Goal: Task Accomplishment & Management: Manage account settings

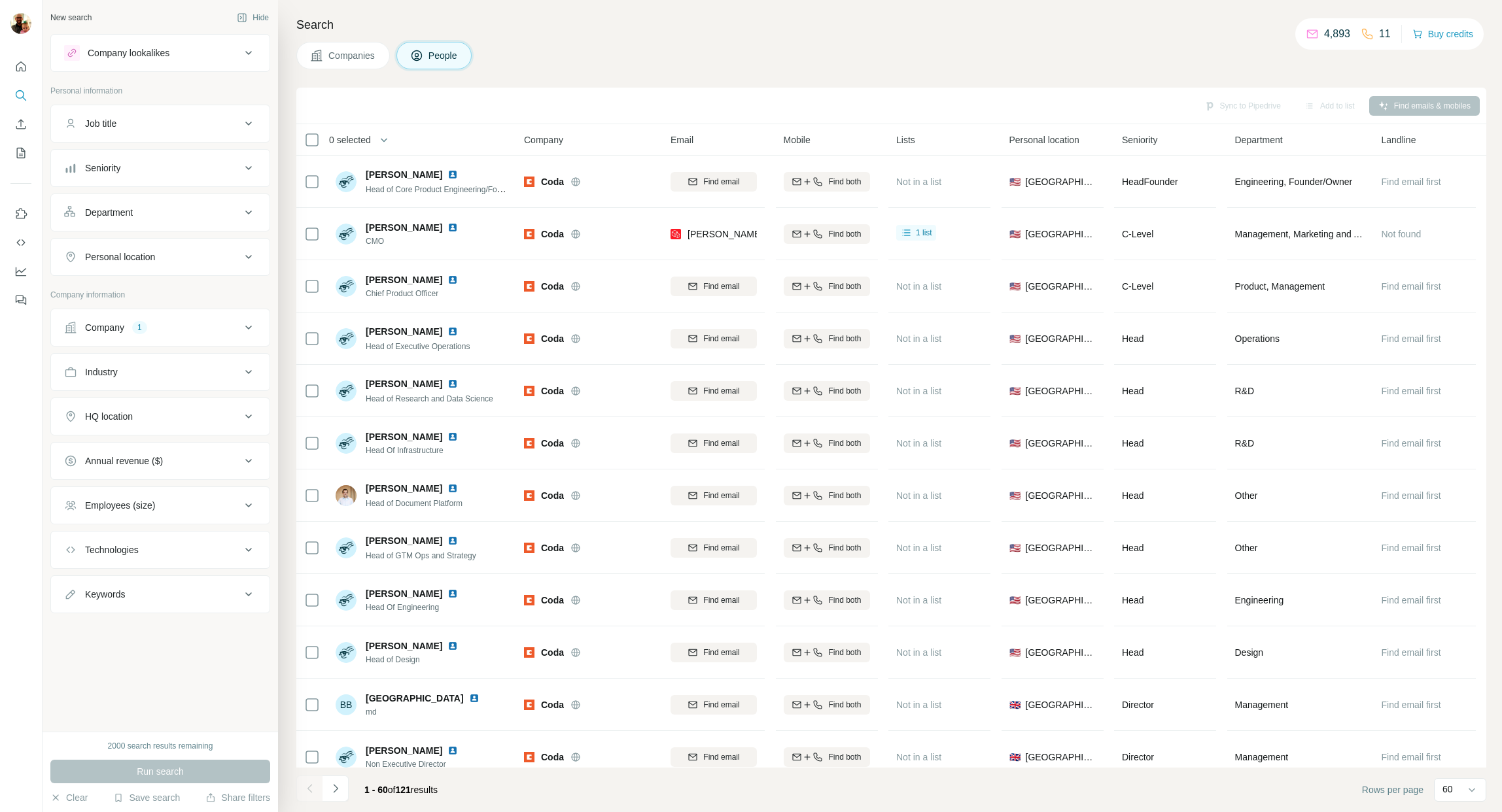
click at [1065, 50] on div "Companies People" at bounding box center [891, 55] width 1190 height 27
click at [190, 425] on button "HQ location" at bounding box center [160, 416] width 218 height 31
click at [161, 454] on input "text" at bounding box center [161, 448] width 192 height 23
type input "*"
type input "****"
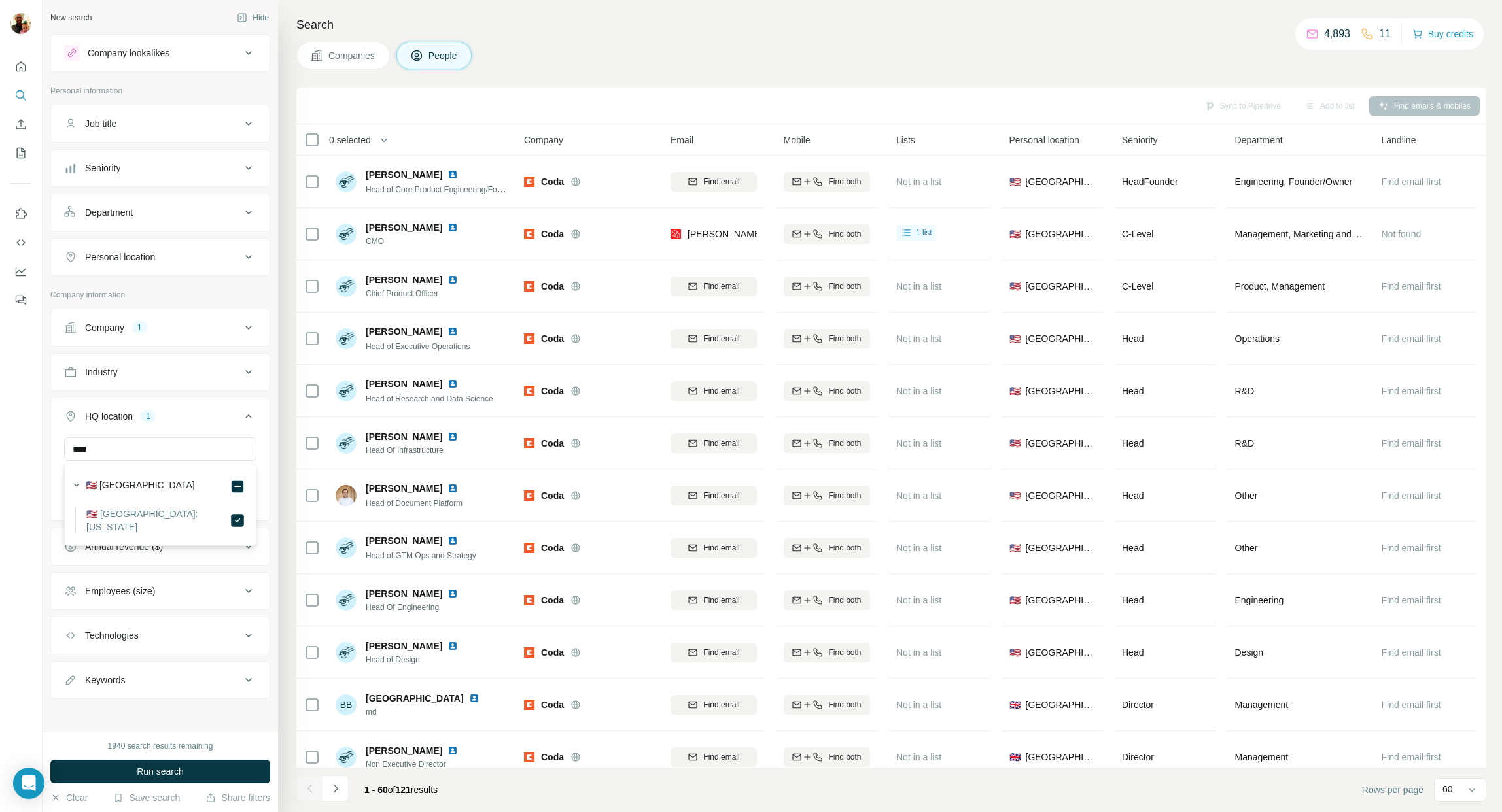
click at [277, 434] on div "New search Hide Company lookalikes Personal information Job title Seniority Dep…" at bounding box center [160, 366] width 236 height 732
click at [182, 451] on input "text" at bounding box center [161, 448] width 192 height 23
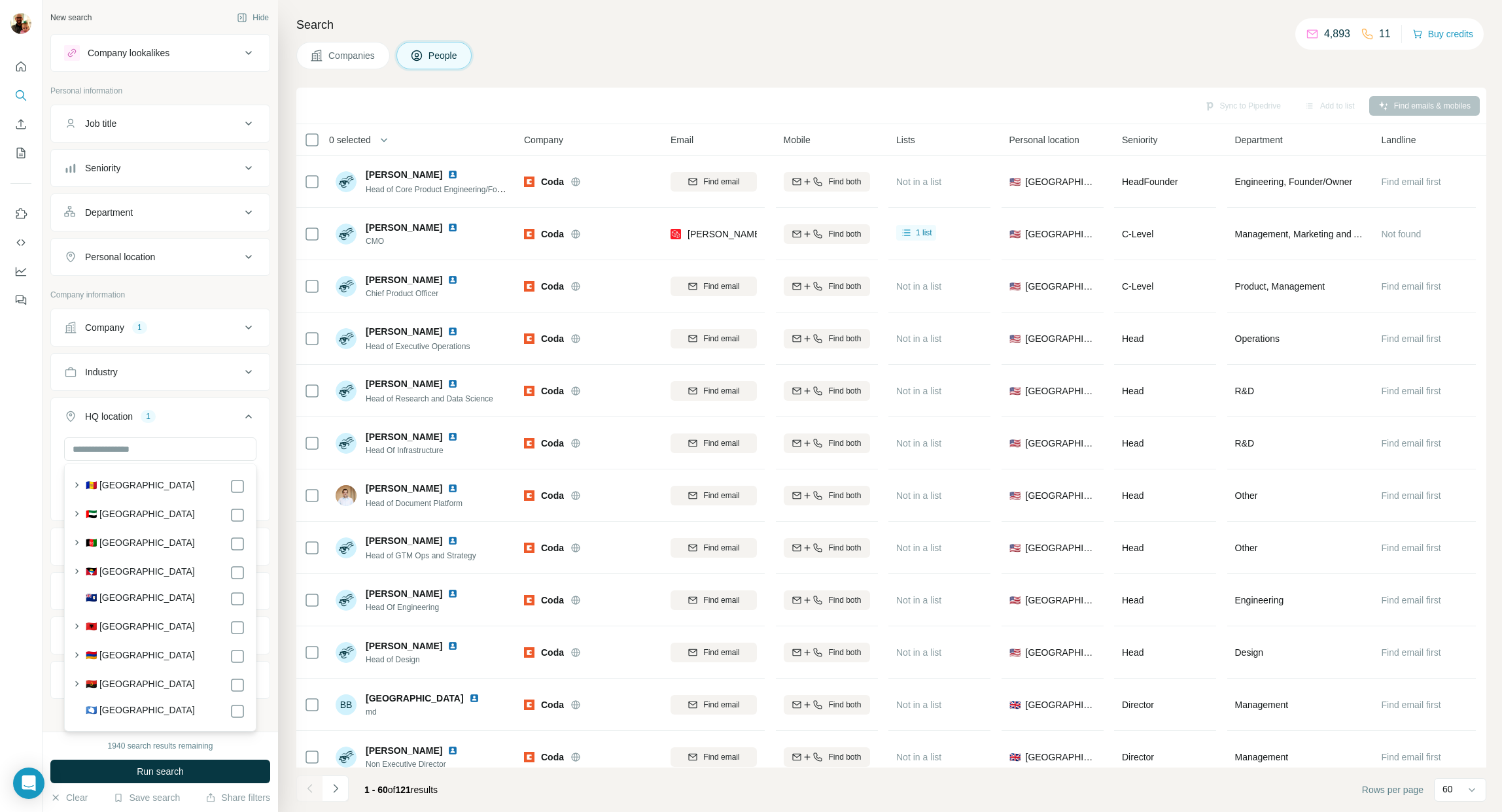
click at [271, 444] on div "New search Hide Company lookalikes Personal information Job title Seniority Dep…" at bounding box center [160, 366] width 236 height 732
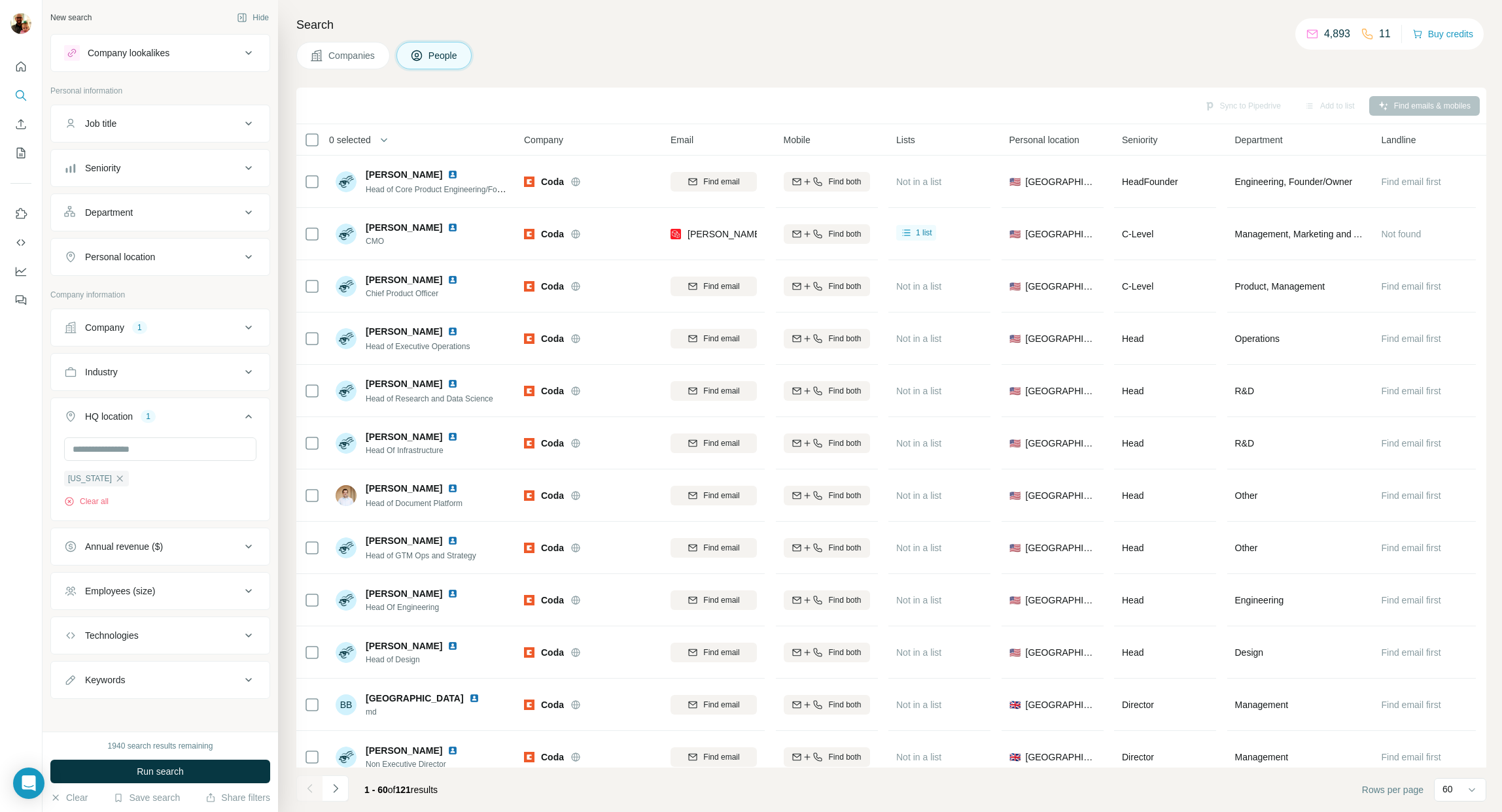
click at [244, 373] on icon at bounding box center [249, 372] width 16 height 16
click at [165, 407] on input at bounding box center [153, 405] width 161 height 15
type input "******"
drag, startPoint x: 137, startPoint y: 460, endPoint x: 234, endPoint y: 442, distance: 98.7
click at [137, 460] on div "Health Care" at bounding box center [160, 458] width 170 height 13
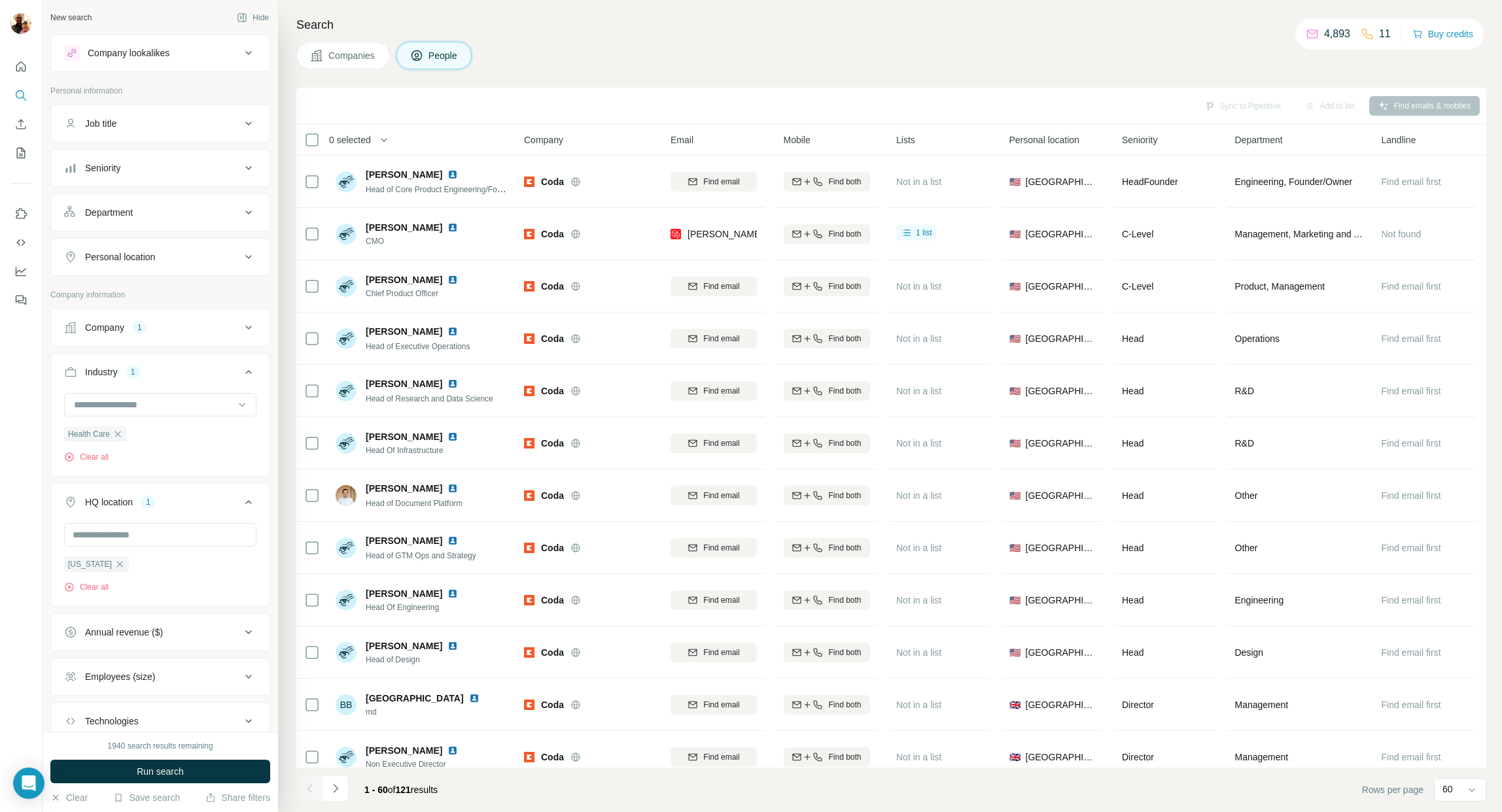
click at [205, 263] on button "Personal location" at bounding box center [160, 257] width 218 height 31
click at [160, 293] on input "text" at bounding box center [161, 289] width 192 height 23
type input "*"
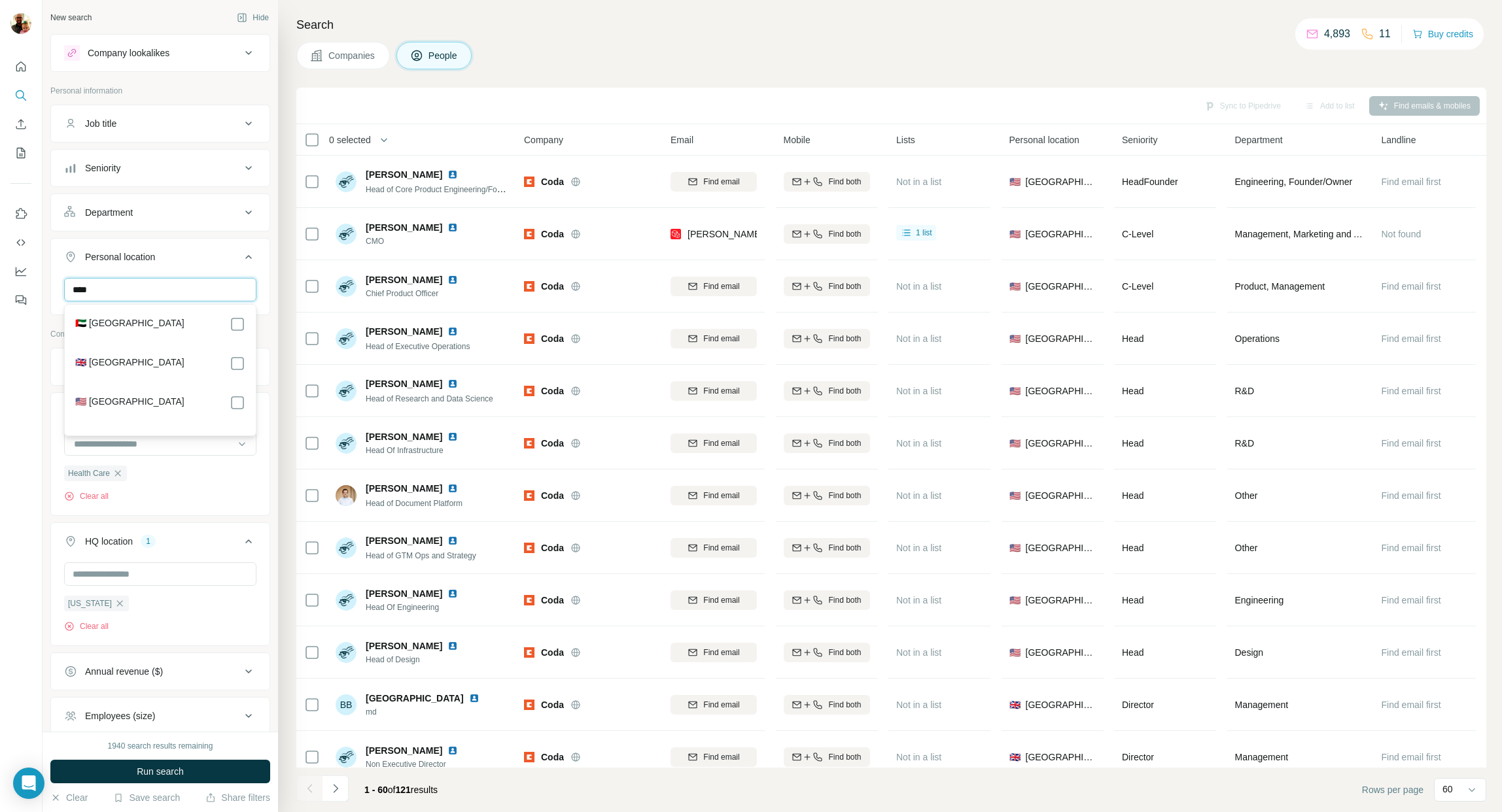
type input "****"
drag, startPoint x: 270, startPoint y: 304, endPoint x: 266, endPoint y: 332, distance: 28.3
click at [270, 304] on div "New search Hide Company lookalikes Personal information Job title Seniority Dep…" at bounding box center [160, 366] width 236 height 732
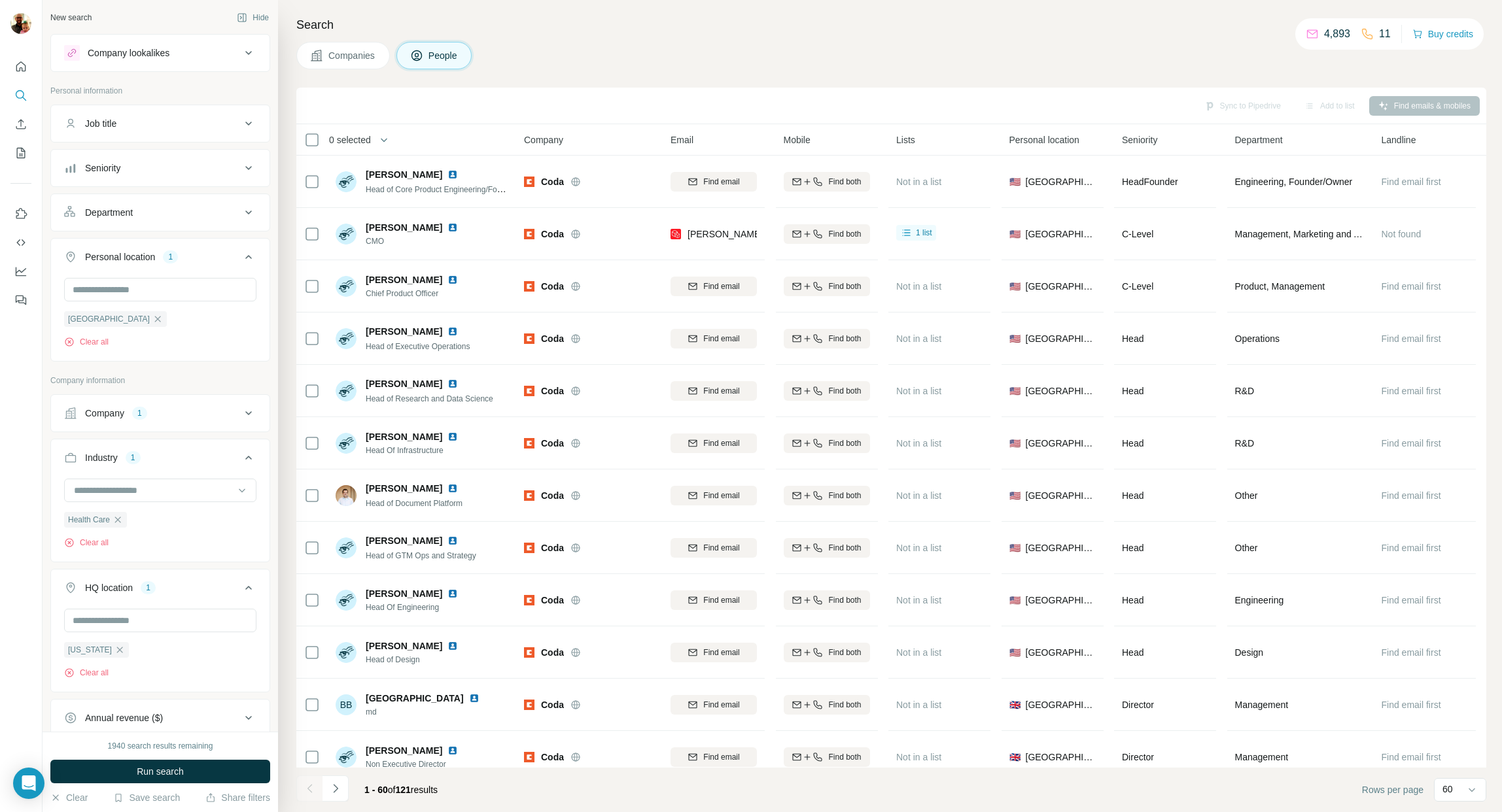
click at [251, 123] on icon at bounding box center [249, 123] width 16 height 16
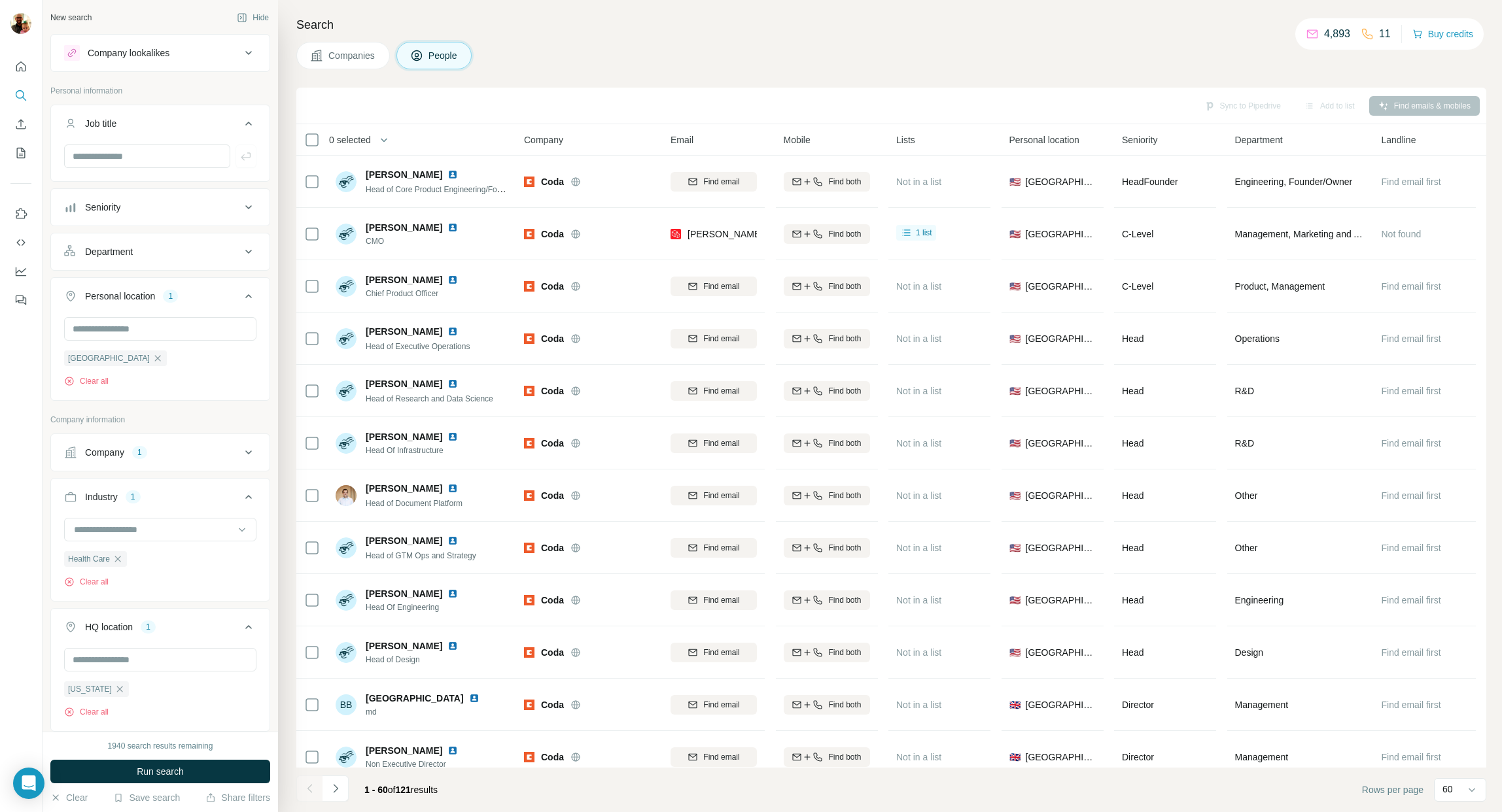
click at [250, 206] on icon at bounding box center [249, 207] width 7 height 4
click at [128, 163] on input "text" at bounding box center [147, 156] width 166 height 23
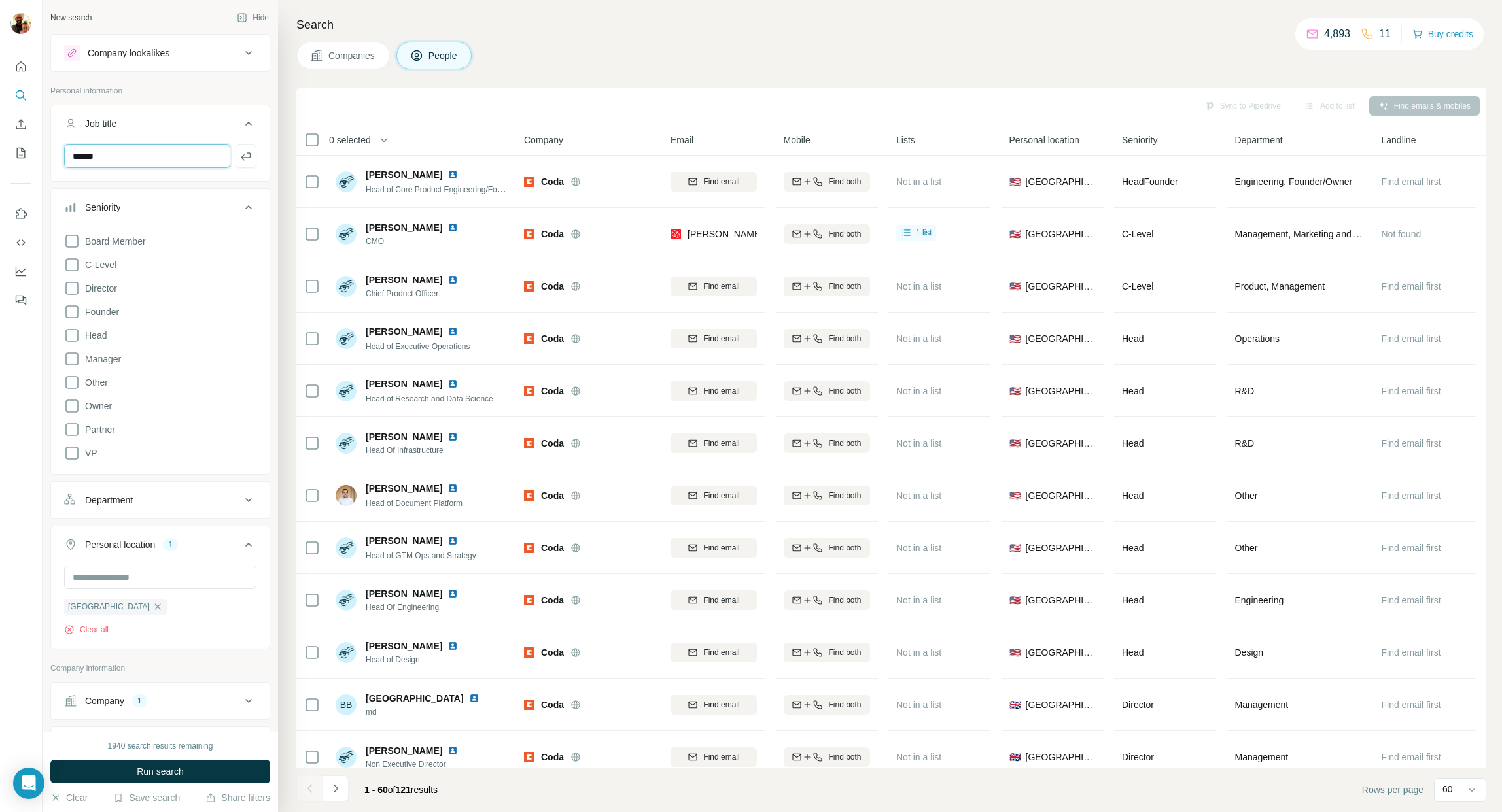
drag, startPoint x: 143, startPoint y: 163, endPoint x: 159, endPoint y: 171, distance: 17.9
click at [143, 163] on input "******" at bounding box center [147, 156] width 166 height 23
click at [243, 204] on icon at bounding box center [249, 208] width 16 height 16
click at [145, 161] on input "******" at bounding box center [147, 156] width 166 height 23
type input "*"
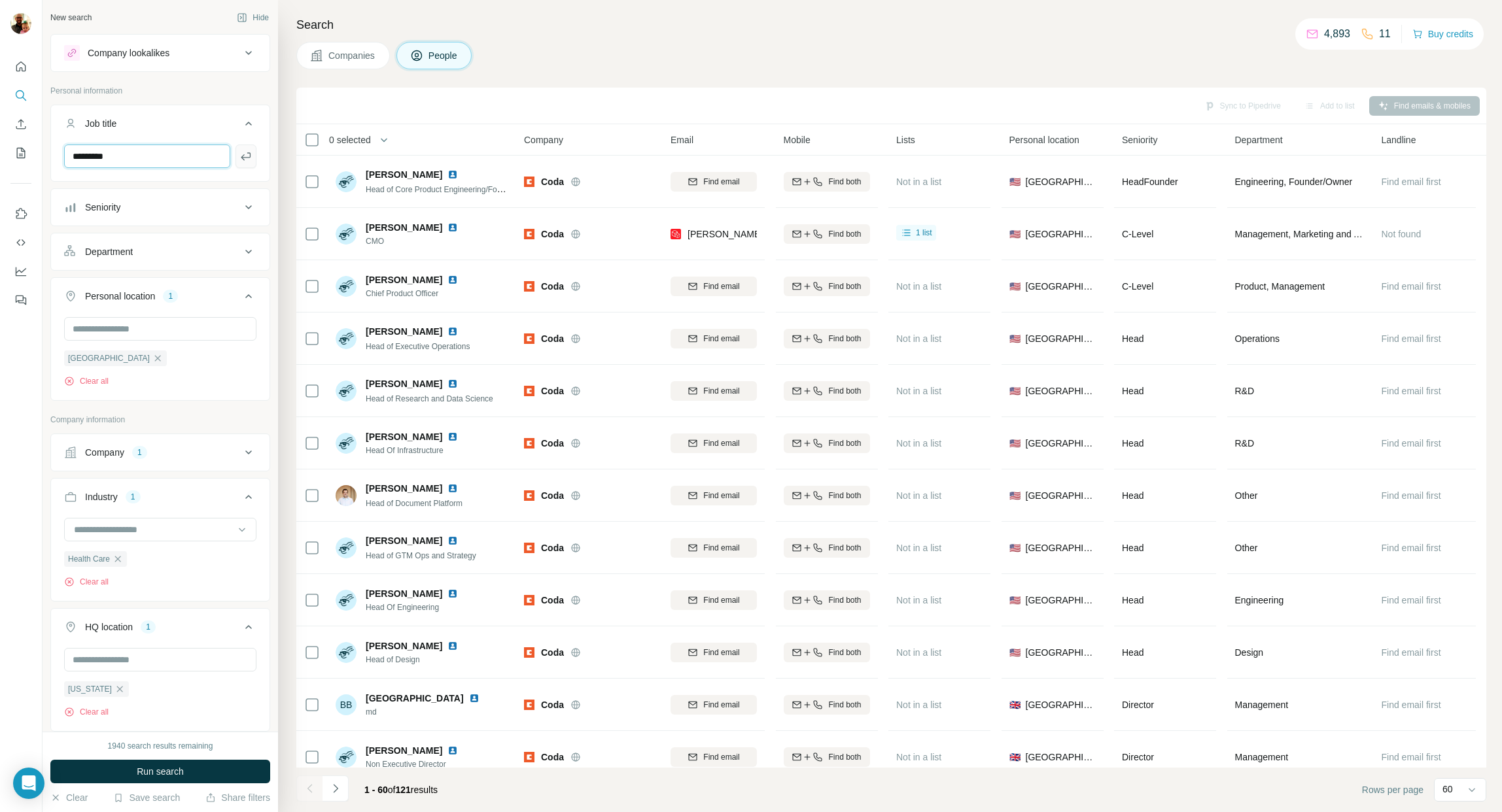
type input "*********"
click at [244, 159] on icon "button" at bounding box center [246, 157] width 13 height 13
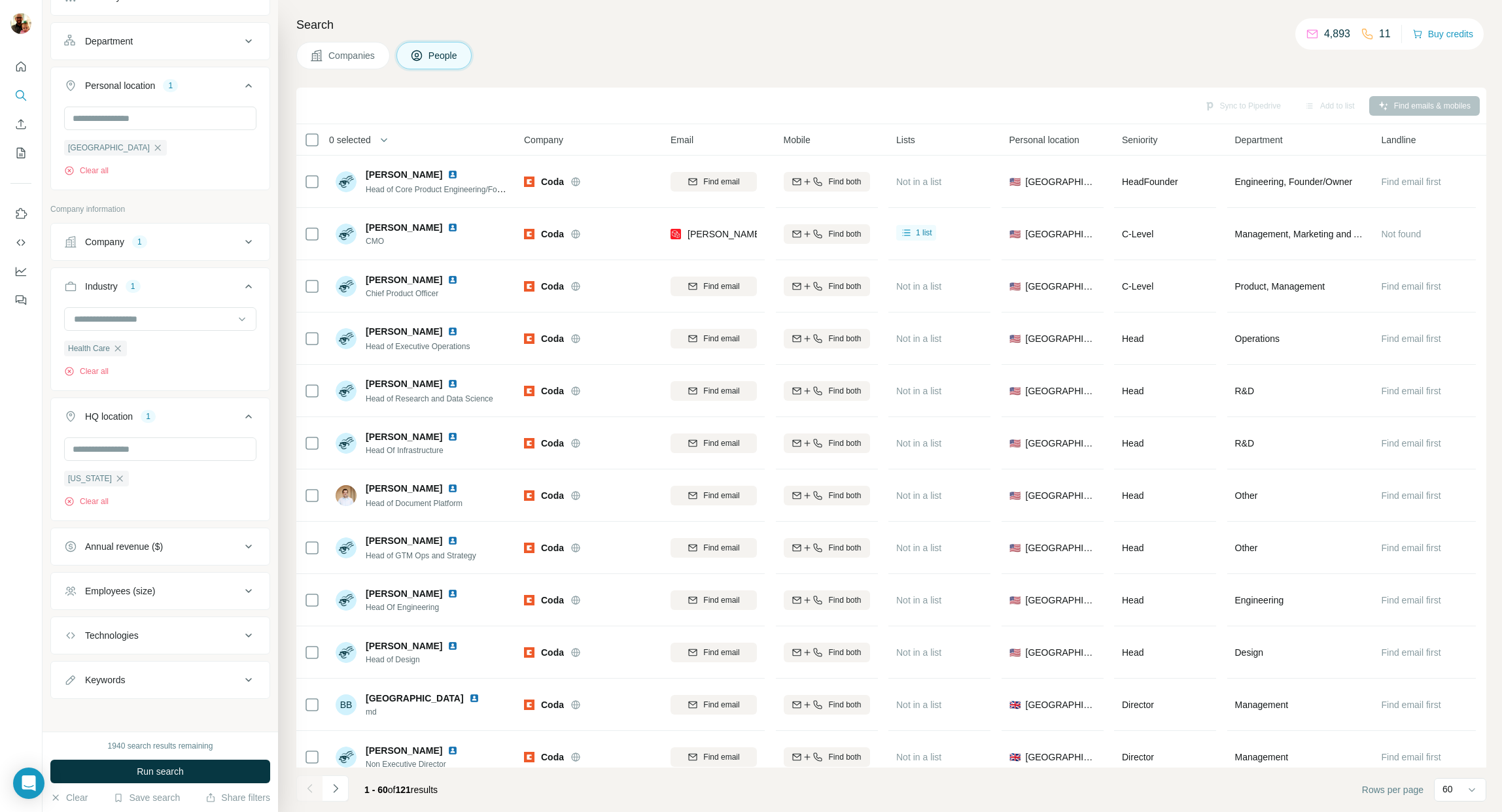
scroll to position [262, 0]
click at [181, 774] on span "Run search" at bounding box center [160, 772] width 47 height 13
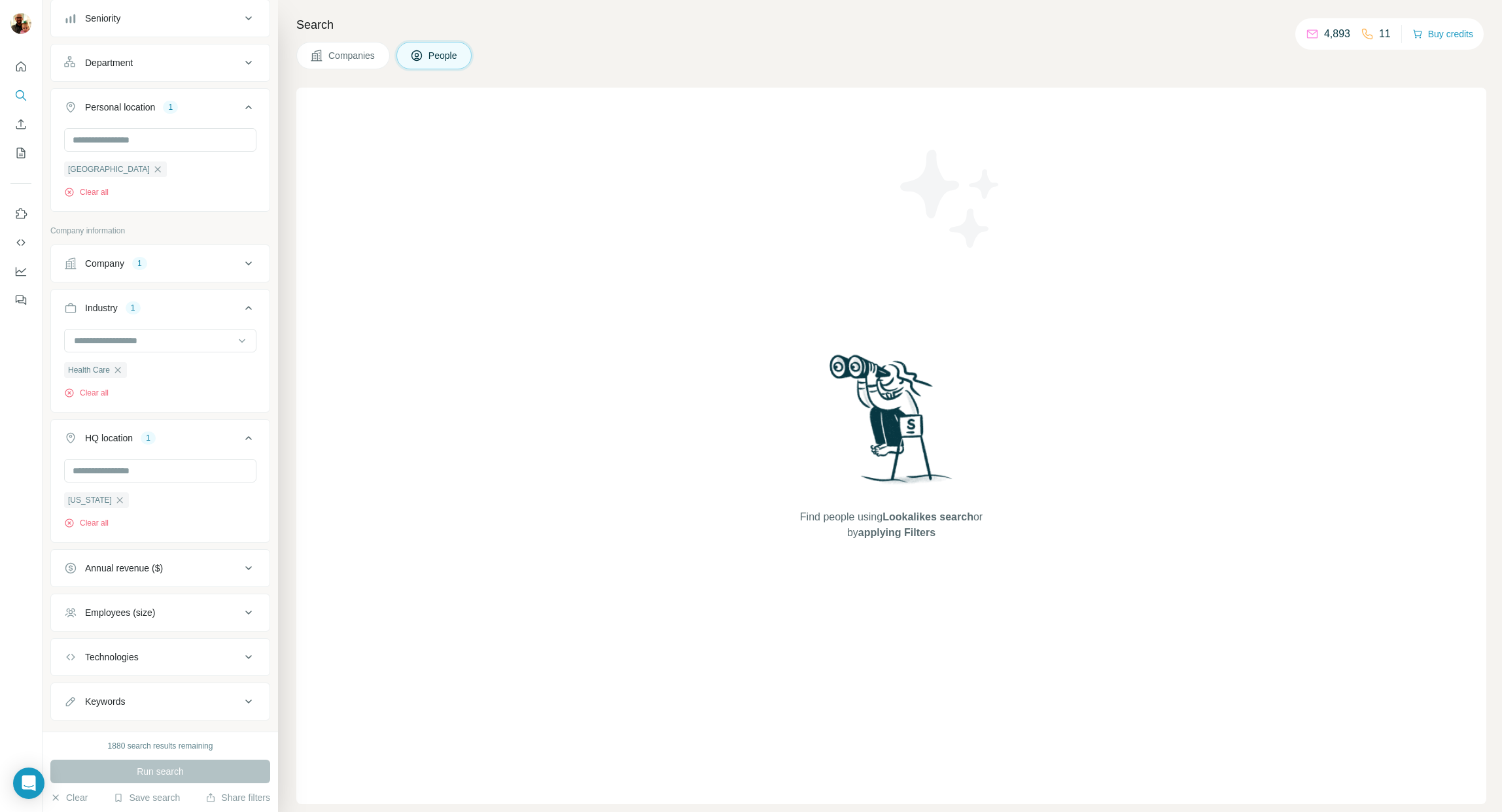
scroll to position [235, 0]
click at [120, 373] on icon "button" at bounding box center [118, 371] width 11 height 11
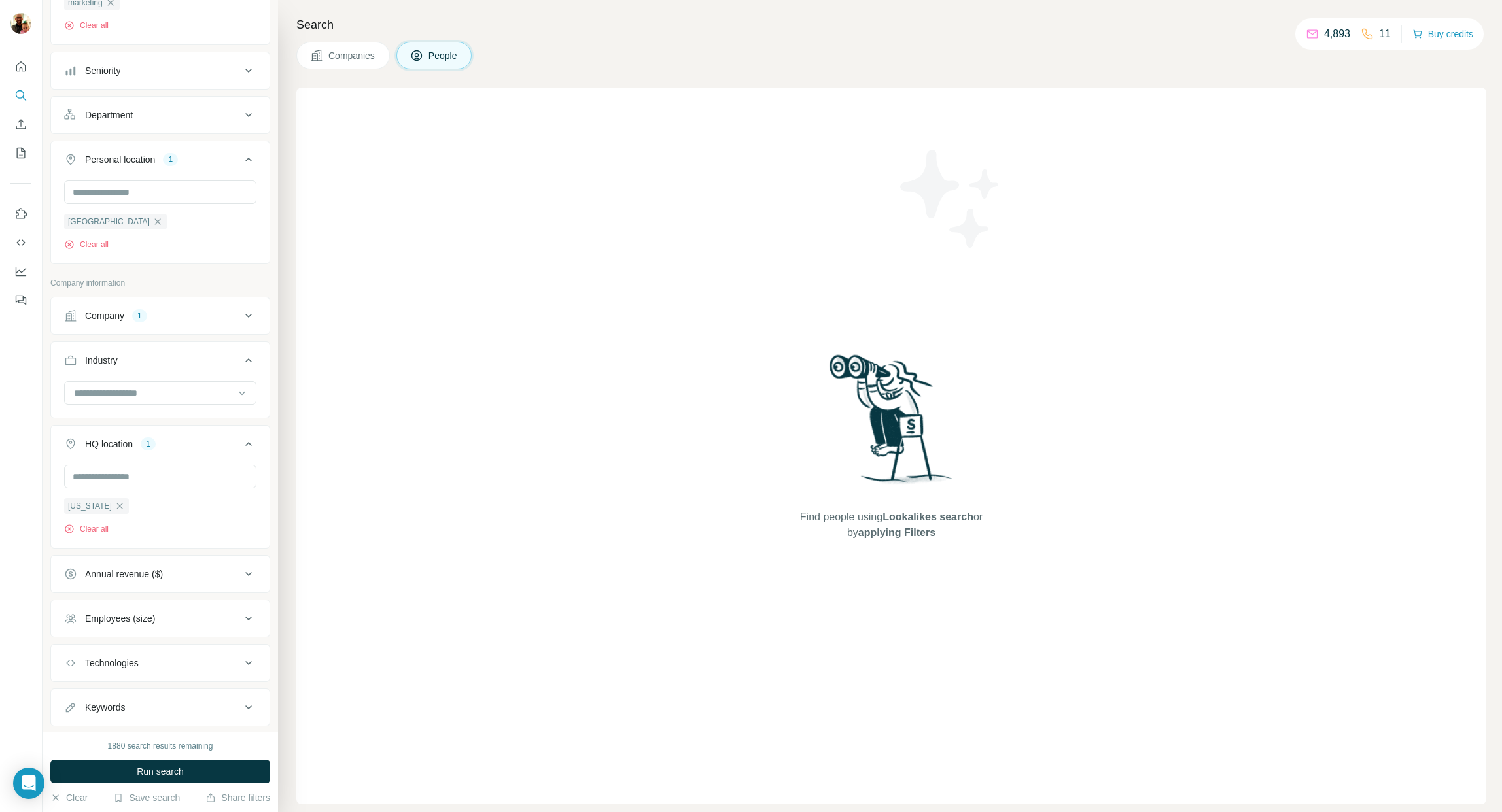
scroll to position [181, 0]
click at [73, 246] on icon "button" at bounding box center [70, 247] width 11 height 11
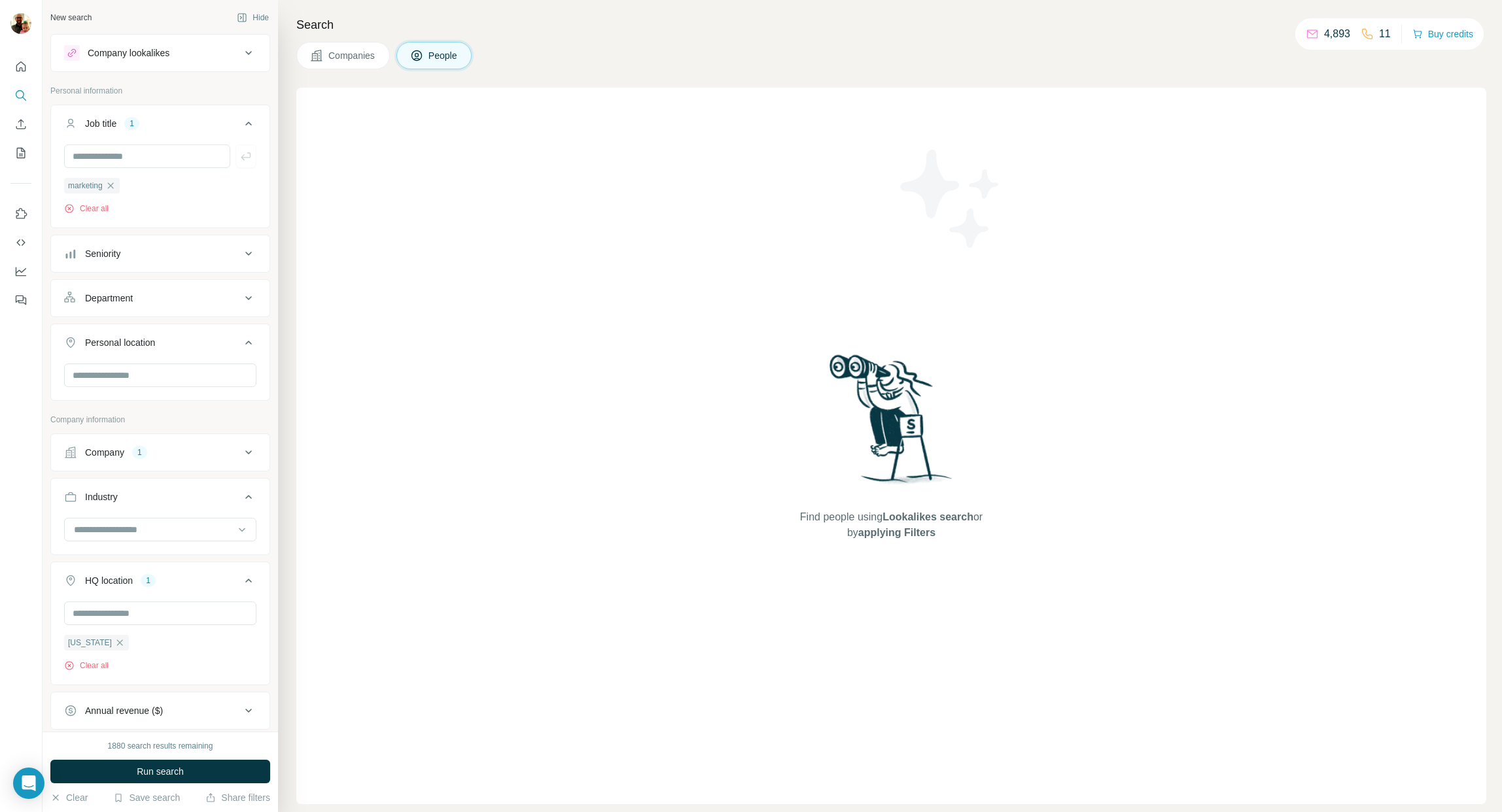
drag, startPoint x: 112, startPoint y: 187, endPoint x: 145, endPoint y: 203, distance: 36.7
click at [112, 187] on icon "button" at bounding box center [111, 186] width 11 height 11
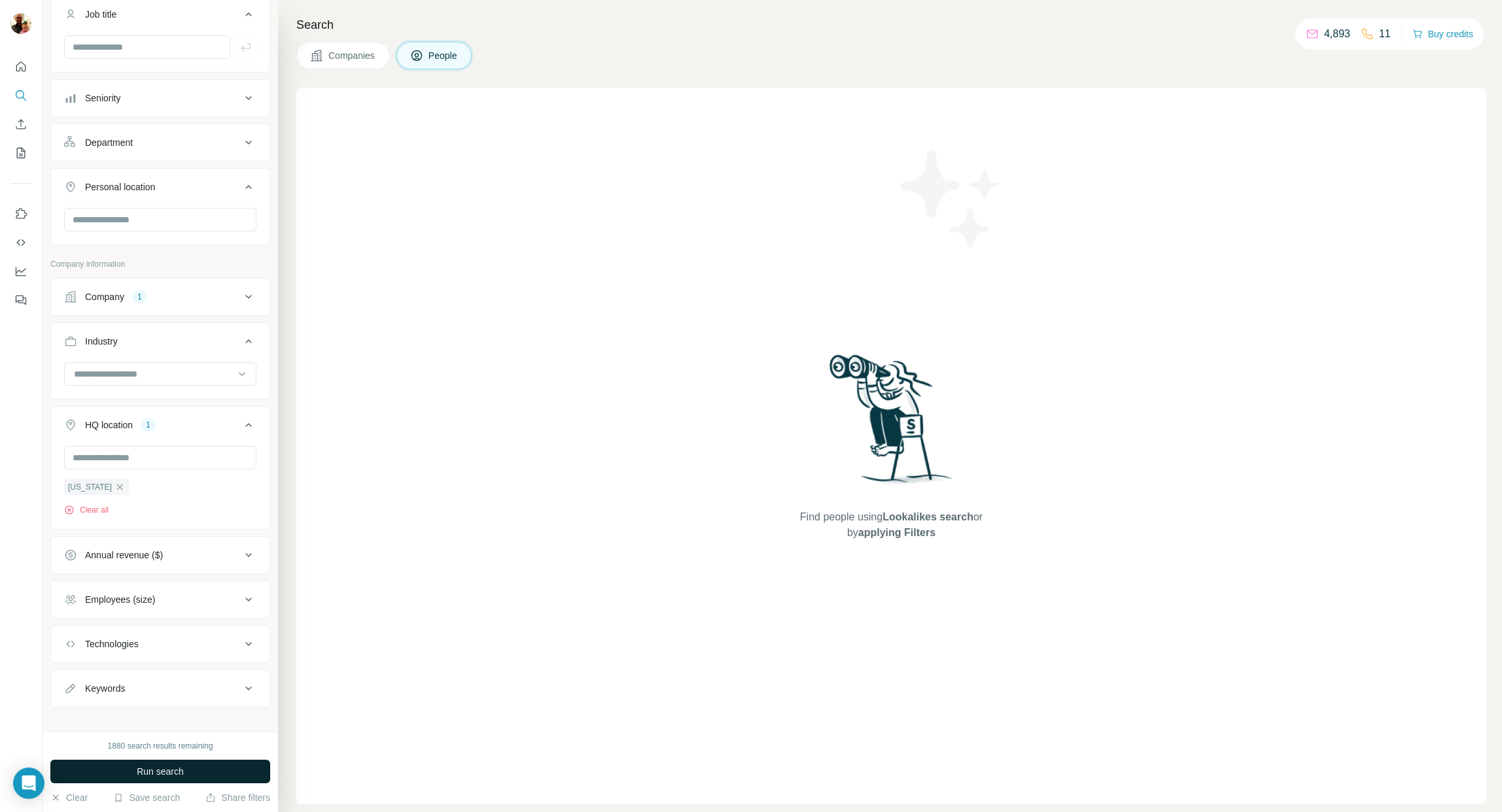
scroll to position [121, 0]
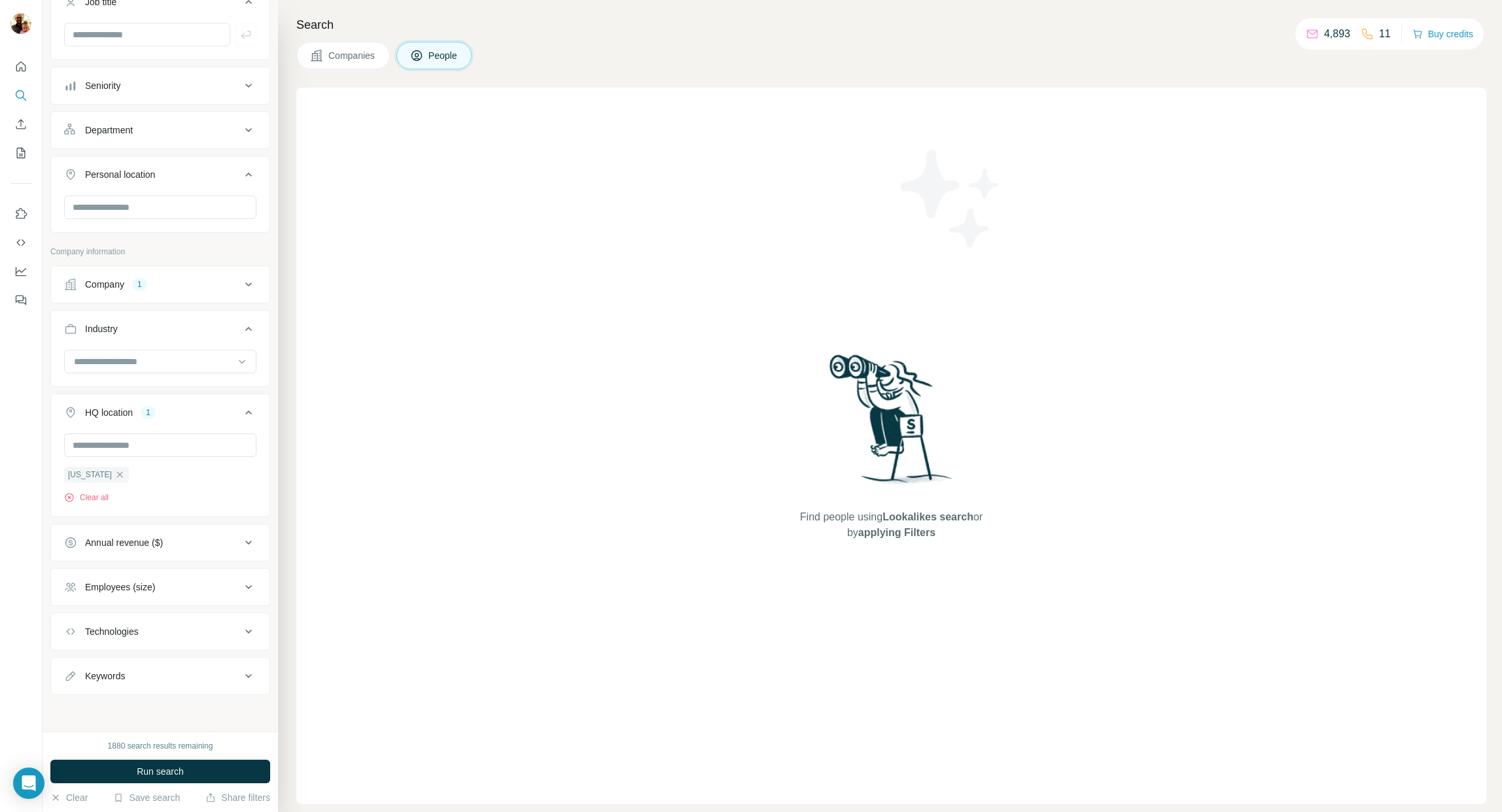
drag, startPoint x: 169, startPoint y: 773, endPoint x: 263, endPoint y: 744, distance: 98.4
click at [169, 773] on span "Run search" at bounding box center [160, 772] width 47 height 13
click at [341, 50] on span "Companies" at bounding box center [352, 56] width 48 height 13
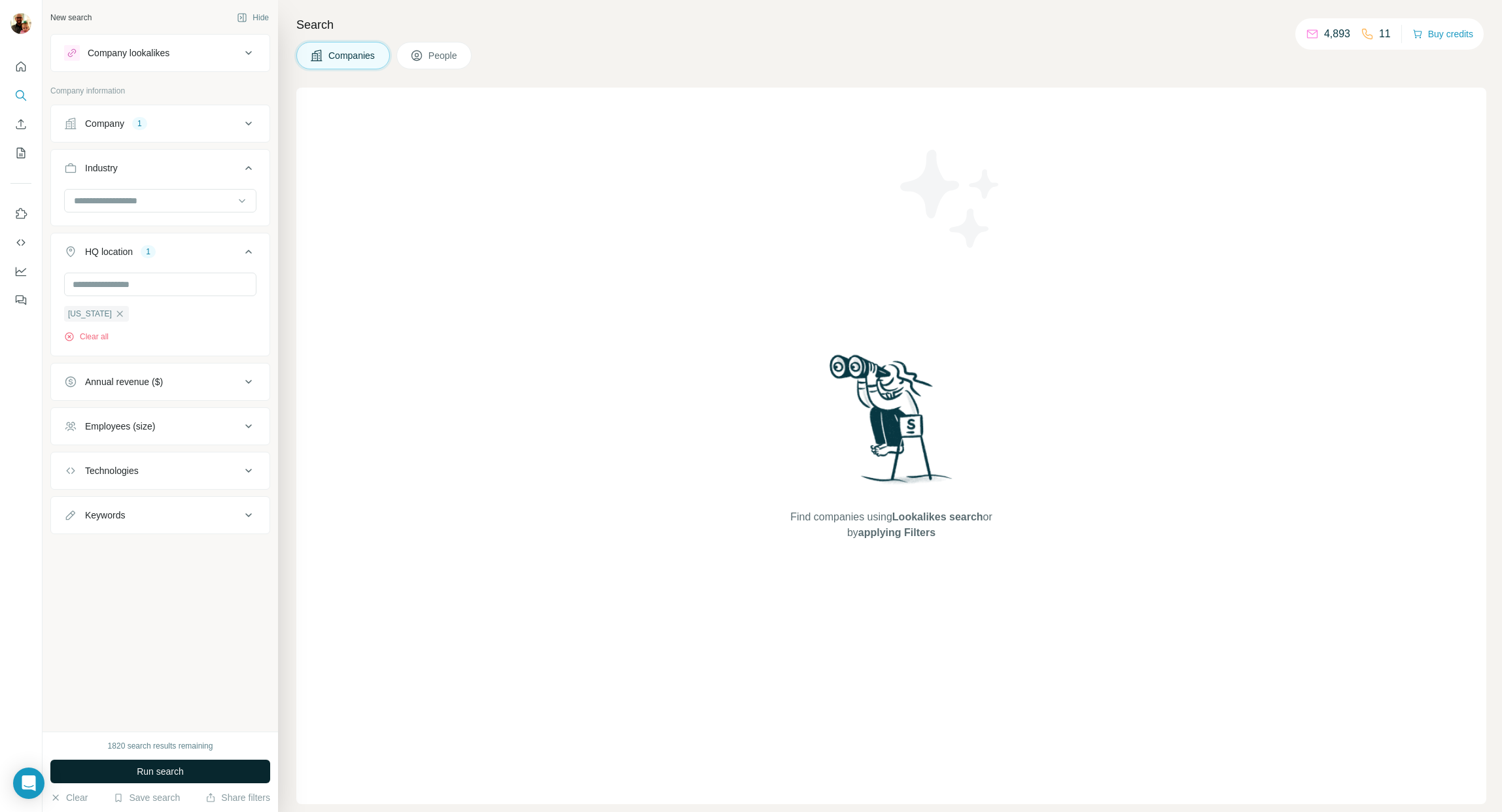
click at [161, 775] on span "Run search" at bounding box center [160, 772] width 47 height 13
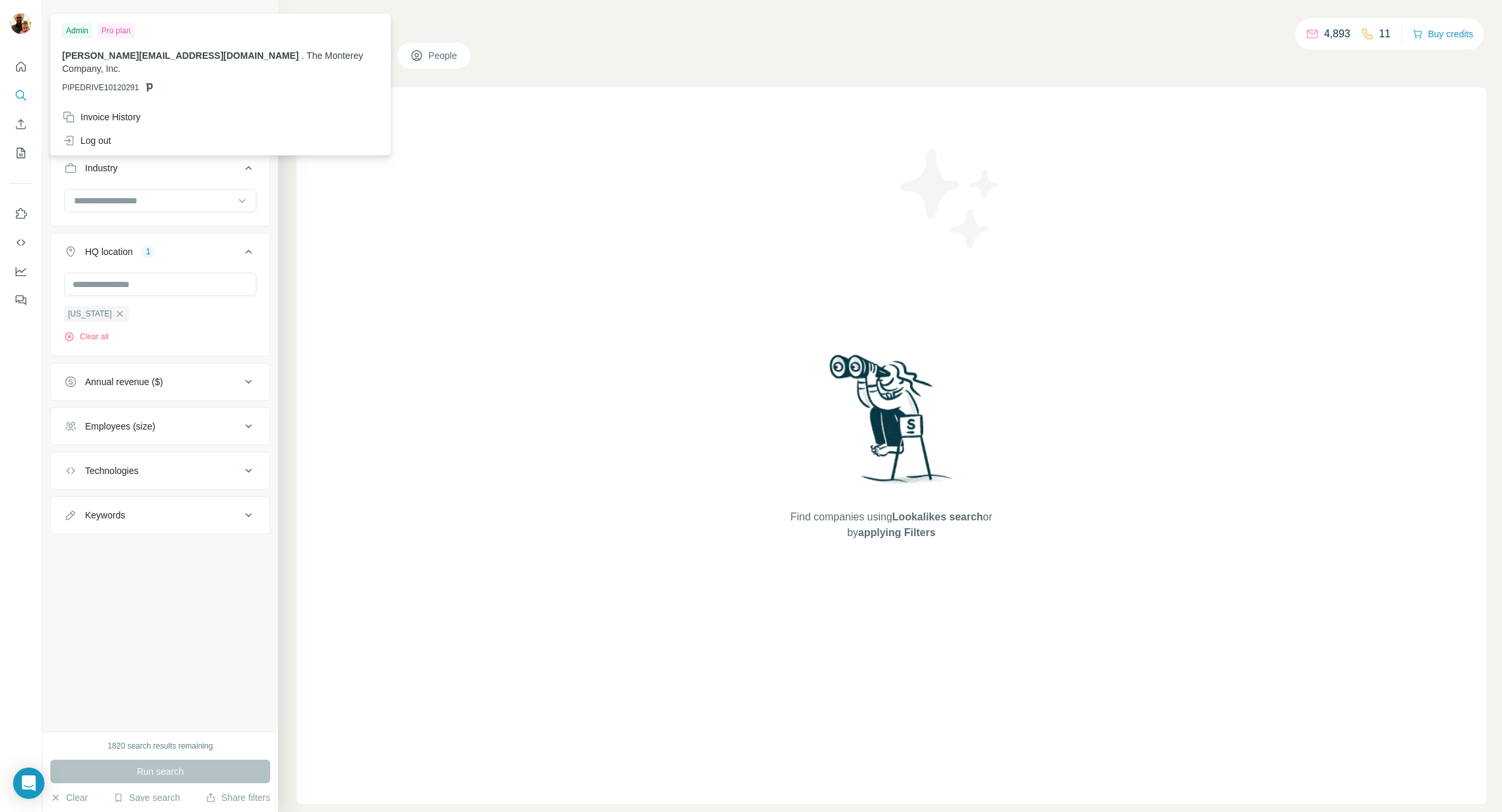
click at [21, 23] on img at bounding box center [21, 24] width 21 height 21
click at [115, 131] on div "Log out" at bounding box center [220, 140] width 333 height 23
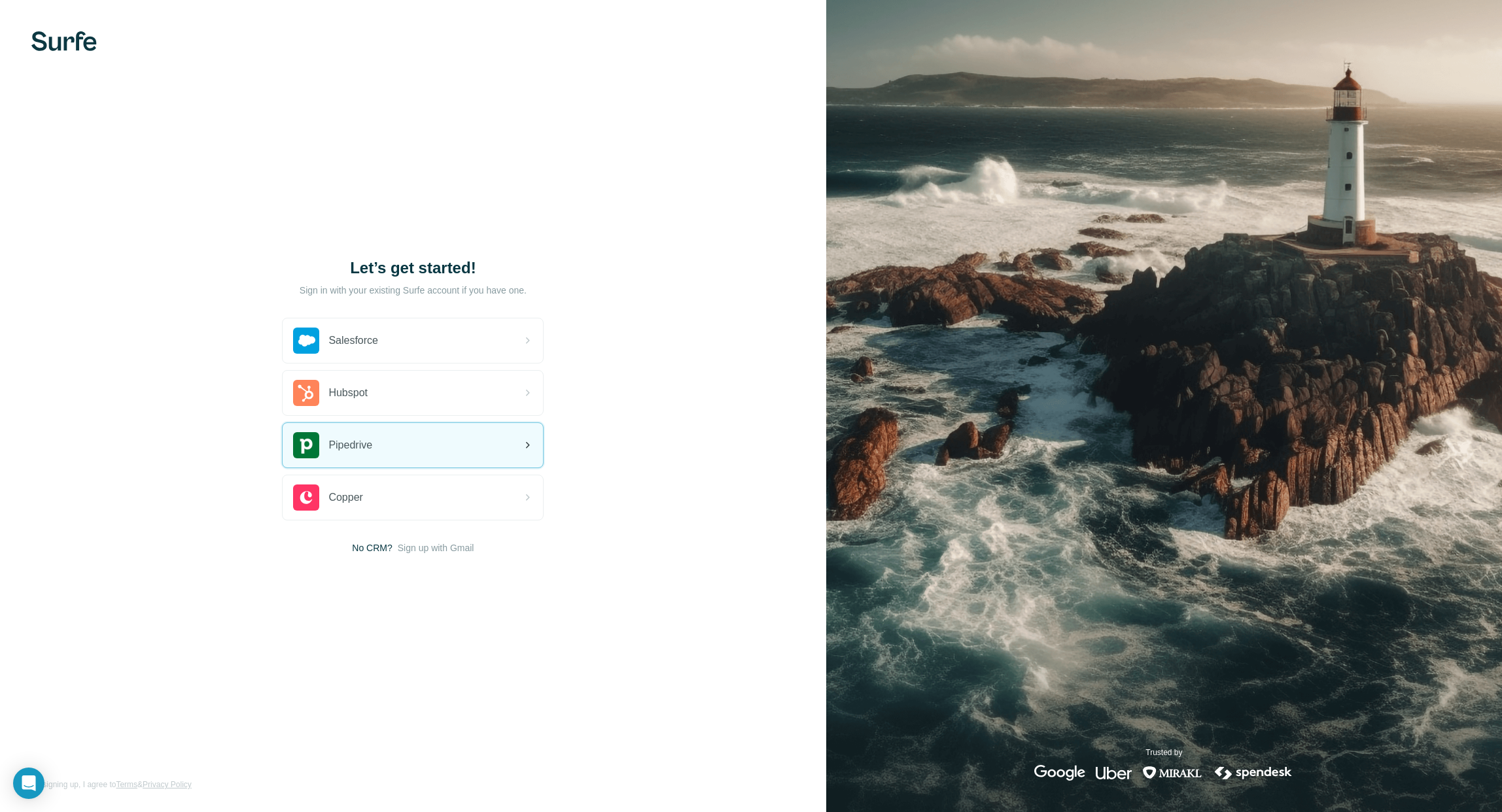
click at [404, 454] on div "Pipedrive" at bounding box center [413, 445] width 260 height 44
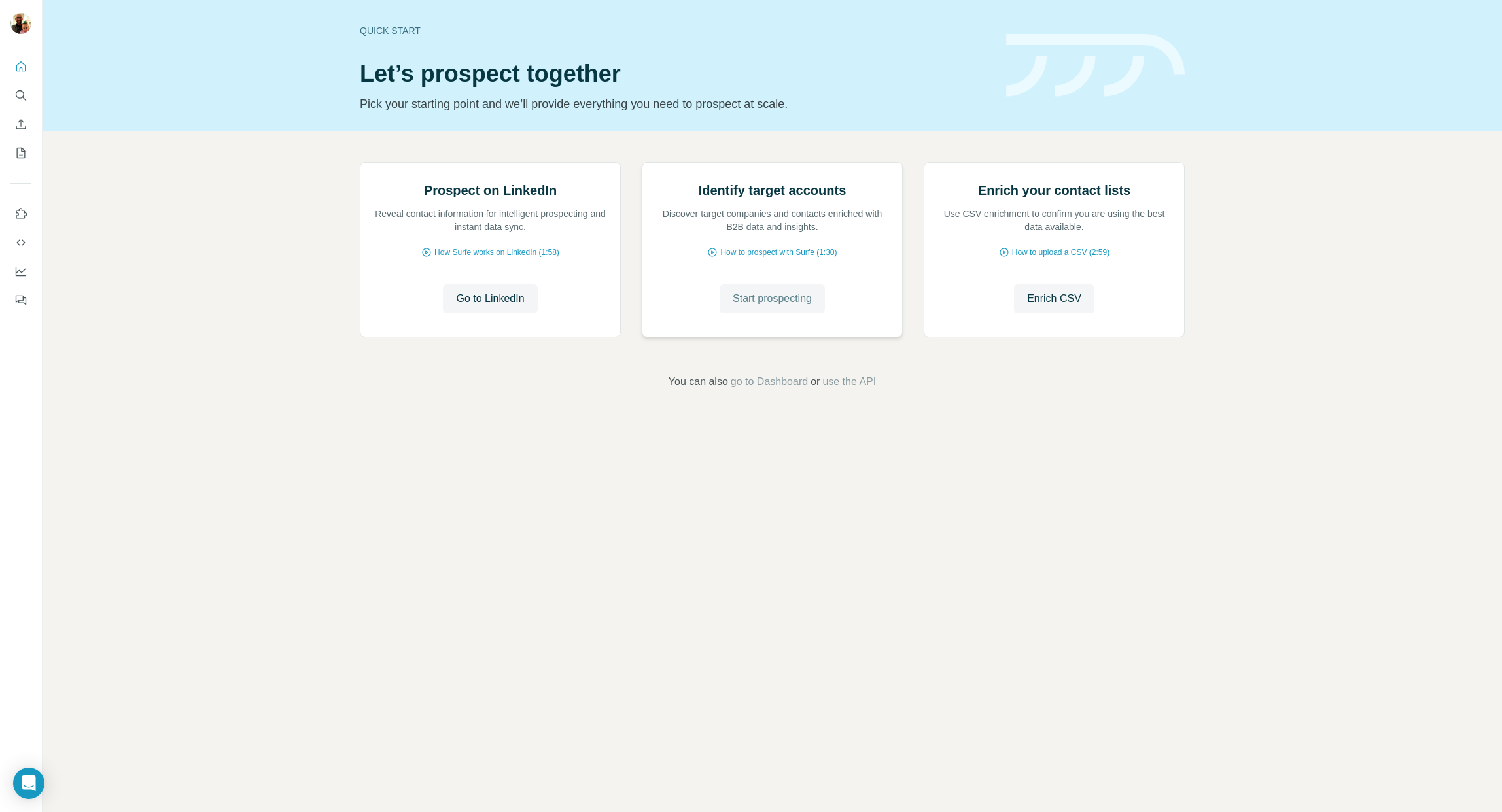
click at [798, 306] on span "Start prospecting" at bounding box center [772, 299] width 79 height 16
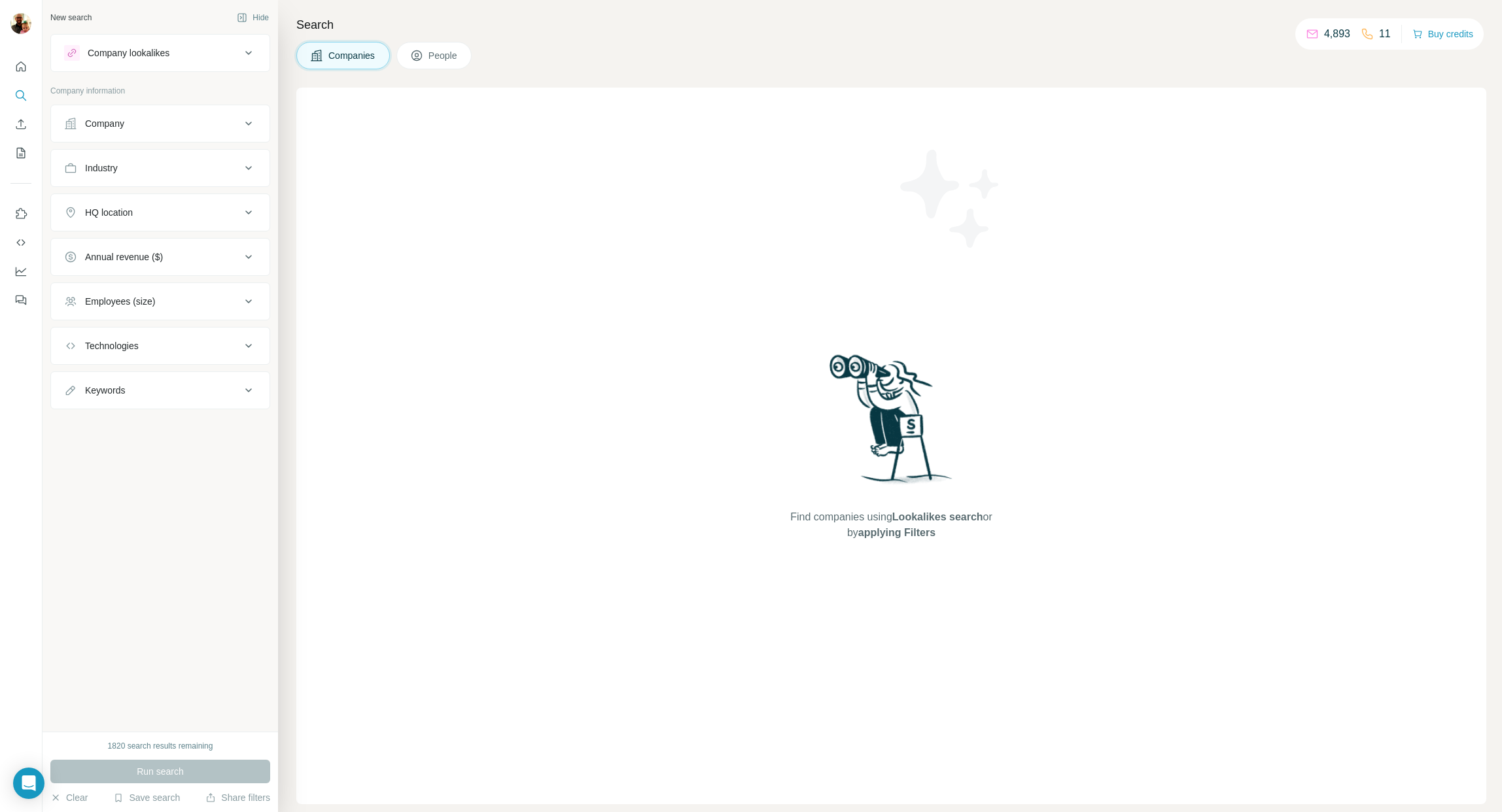
click at [232, 56] on div "Company lookalikes" at bounding box center [153, 53] width 177 height 16
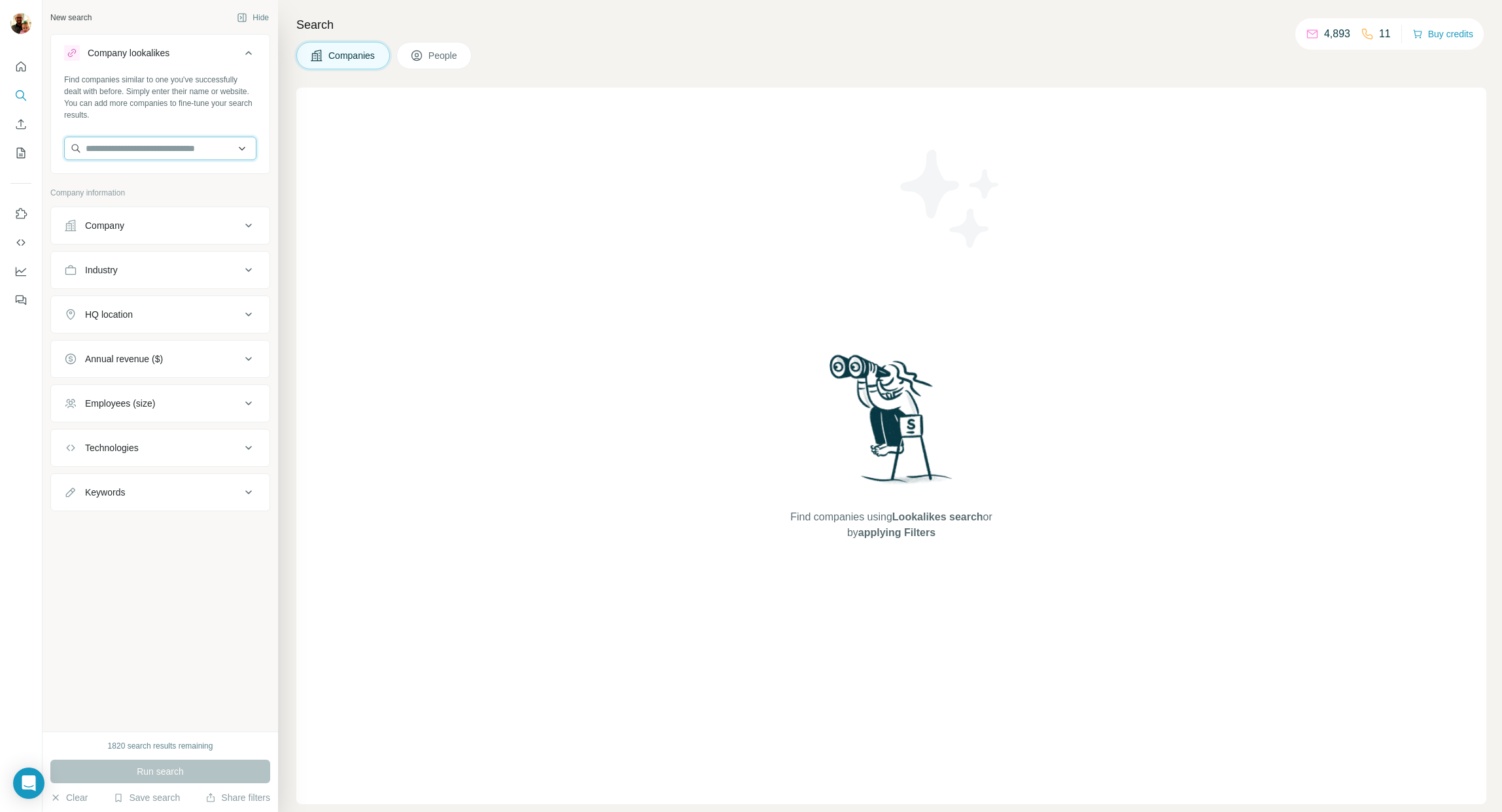
click at [179, 143] on input "text" at bounding box center [161, 148] width 192 height 23
click at [202, 109] on div "Find companies similar to one you've successfully dealt with before. Simply ent…" at bounding box center [161, 97] width 192 height 47
click at [192, 320] on div "HQ location" at bounding box center [153, 314] width 177 height 13
click at [168, 352] on input "text" at bounding box center [161, 347] width 192 height 23
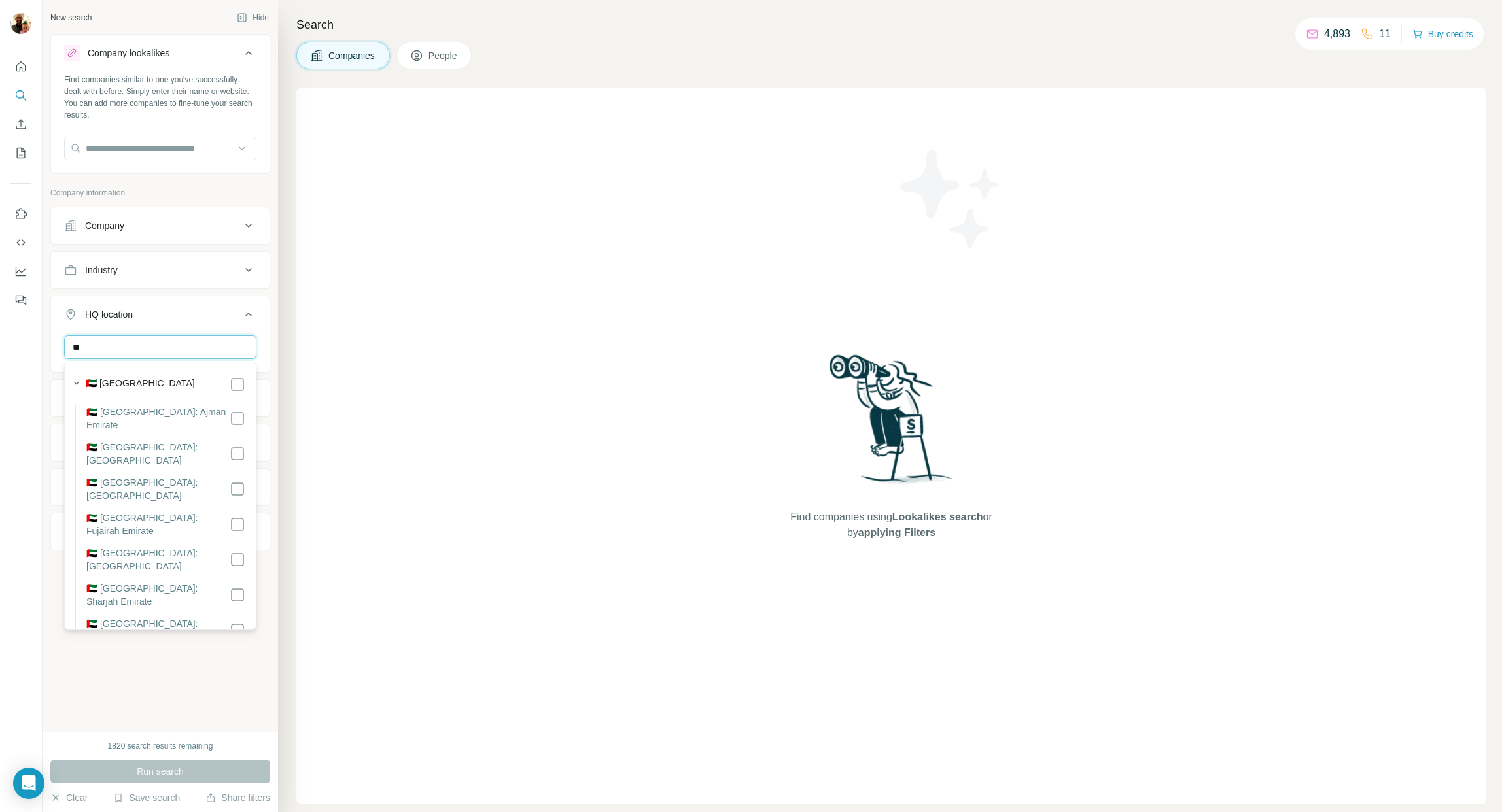
type input "*"
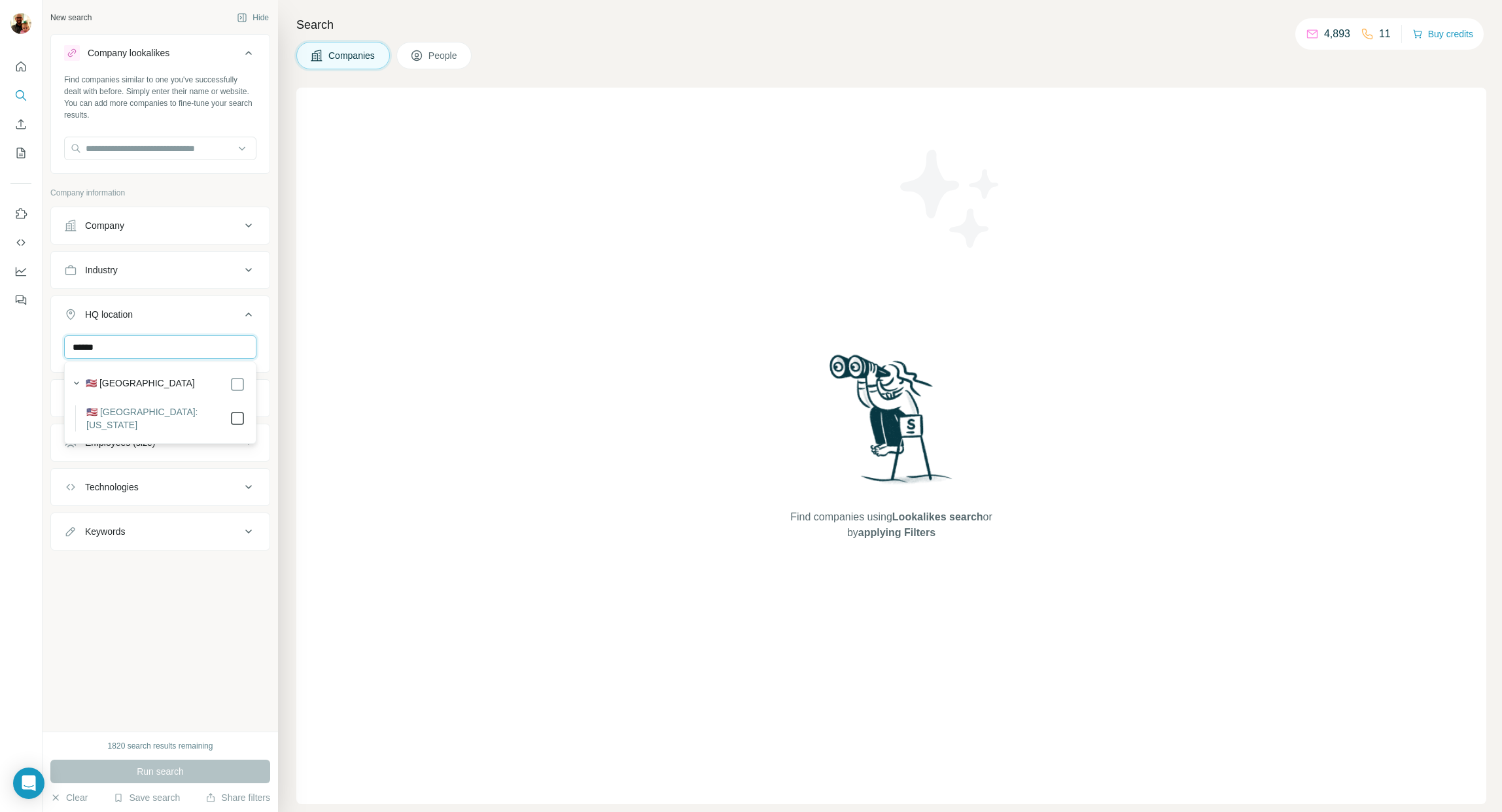
type input "******"
click at [352, 392] on div "Find companies using Lookalikes search or by applying Filters" at bounding box center [891, 446] width 1190 height 716
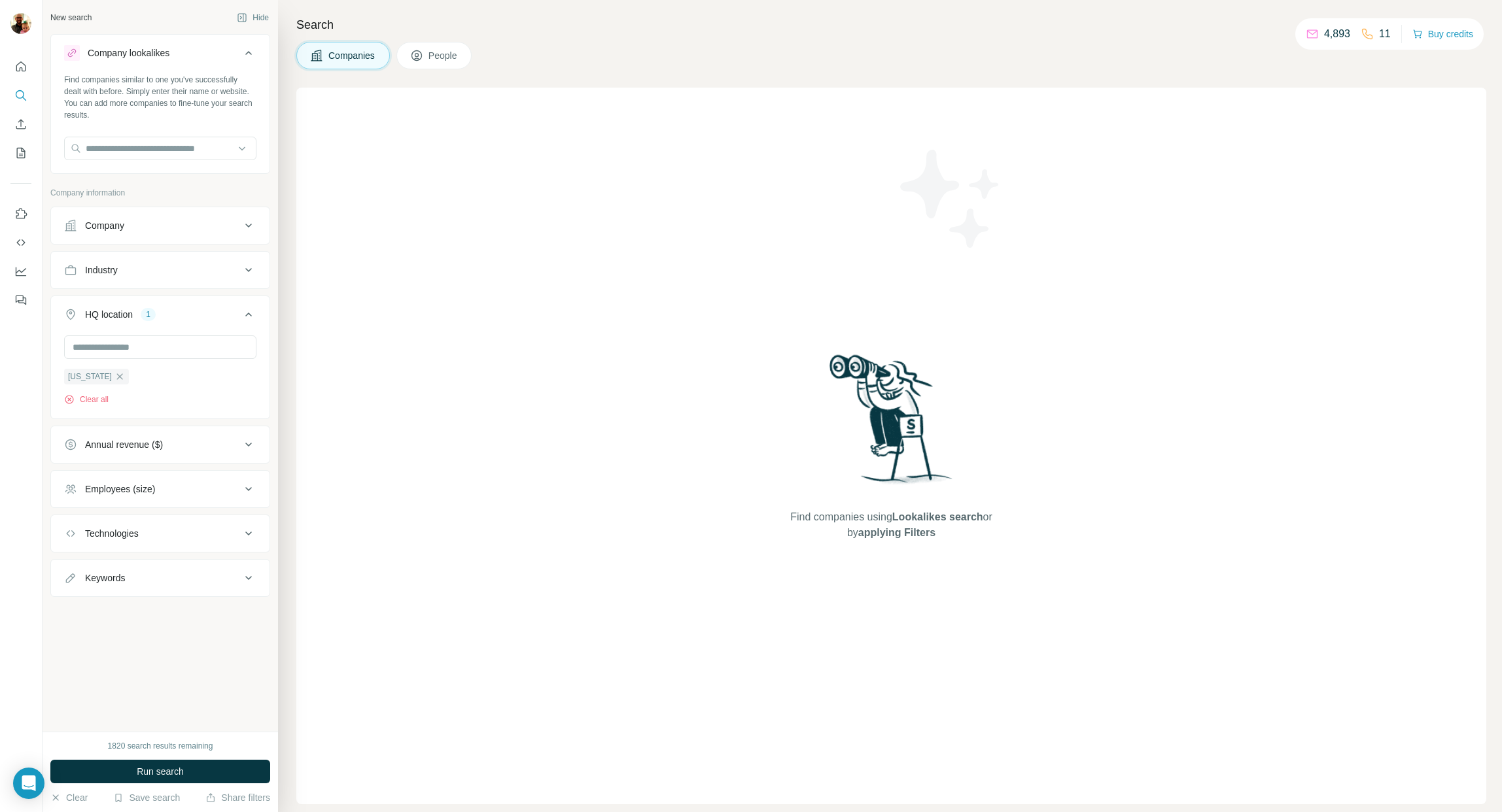
click at [158, 776] on span "Run search" at bounding box center [160, 772] width 47 height 13
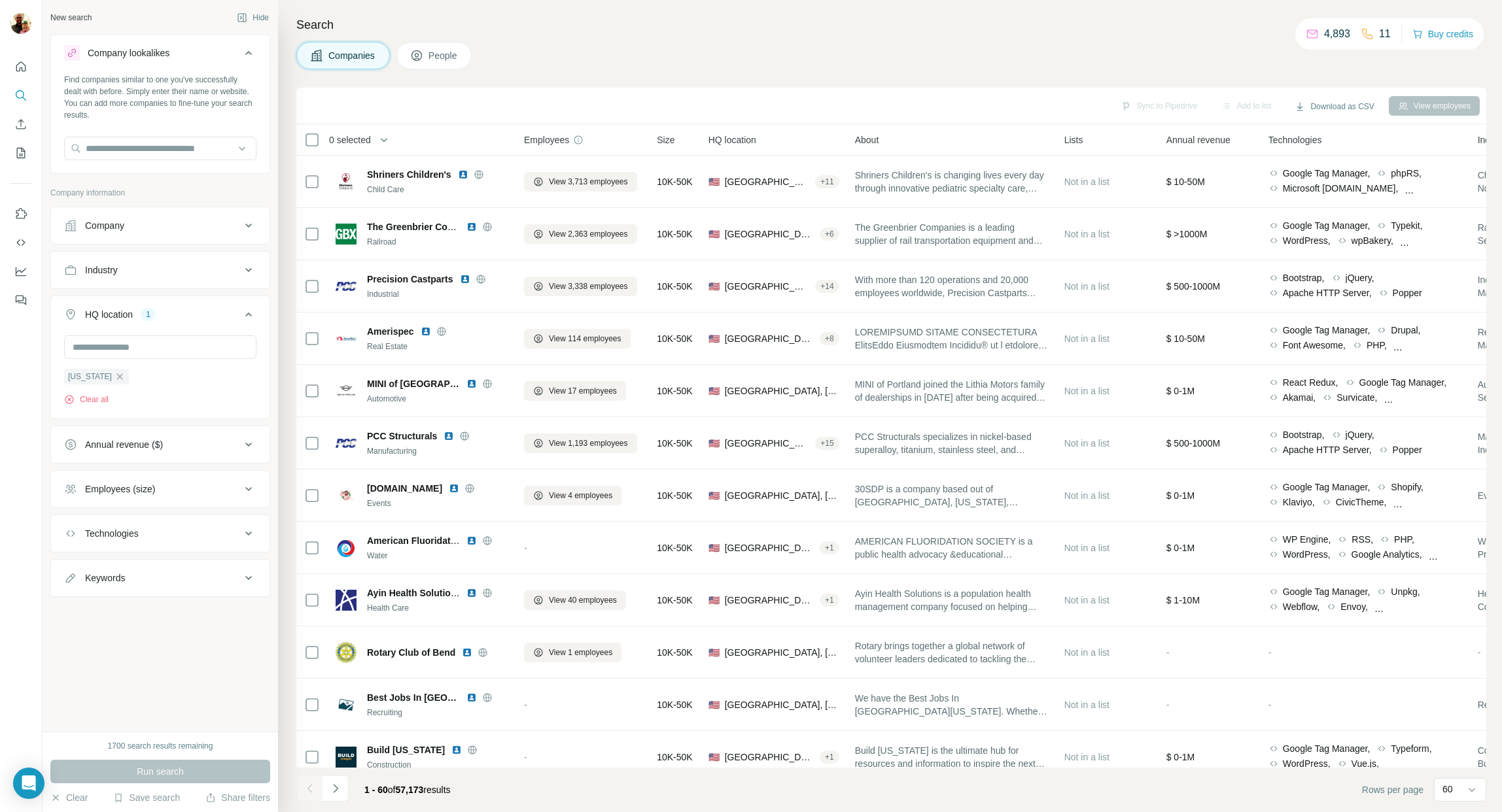
click at [250, 271] on icon at bounding box center [249, 270] width 16 height 16
click at [250, 271] on icon at bounding box center [249, 270] width 7 height 4
click at [250, 269] on icon at bounding box center [249, 270] width 7 height 4
drag, startPoint x: 145, startPoint y: 300, endPoint x: 149, endPoint y: 308, distance: 8.9
click at [145, 300] on input at bounding box center [153, 303] width 161 height 15
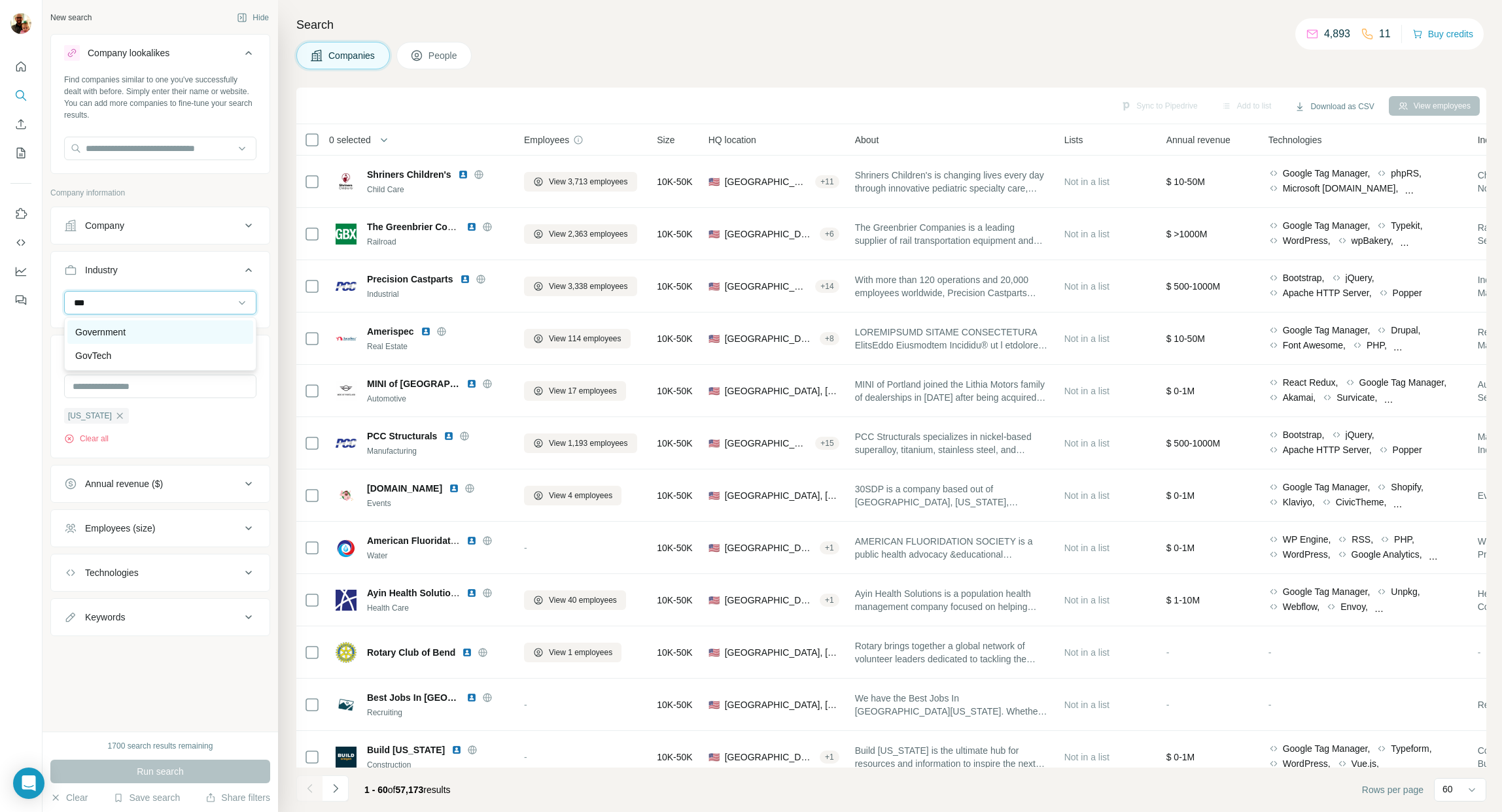
type input "***"
click at [90, 334] on p "Government" at bounding box center [100, 332] width 50 height 13
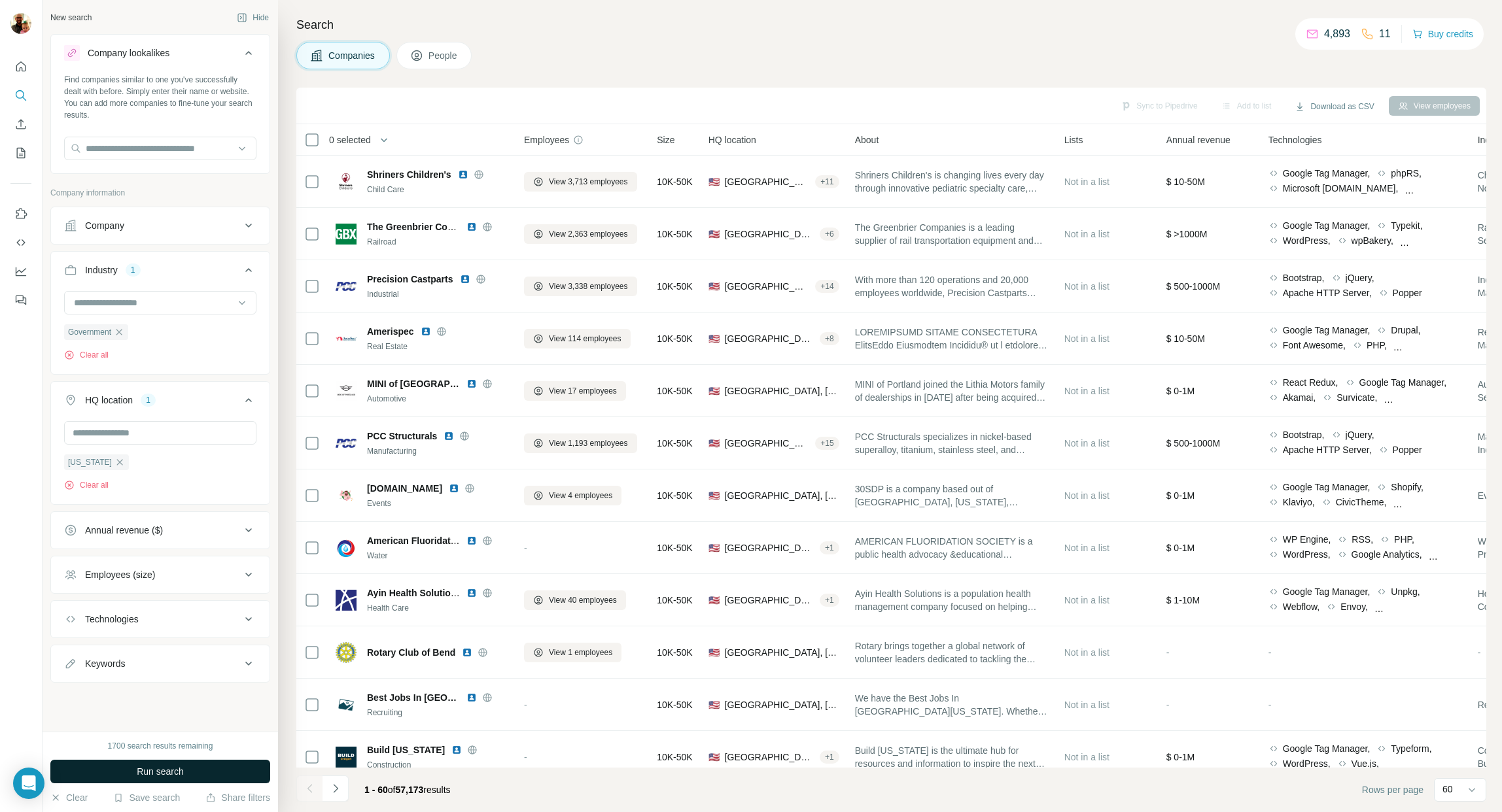
click at [184, 773] on span "Run search" at bounding box center [160, 772] width 47 height 13
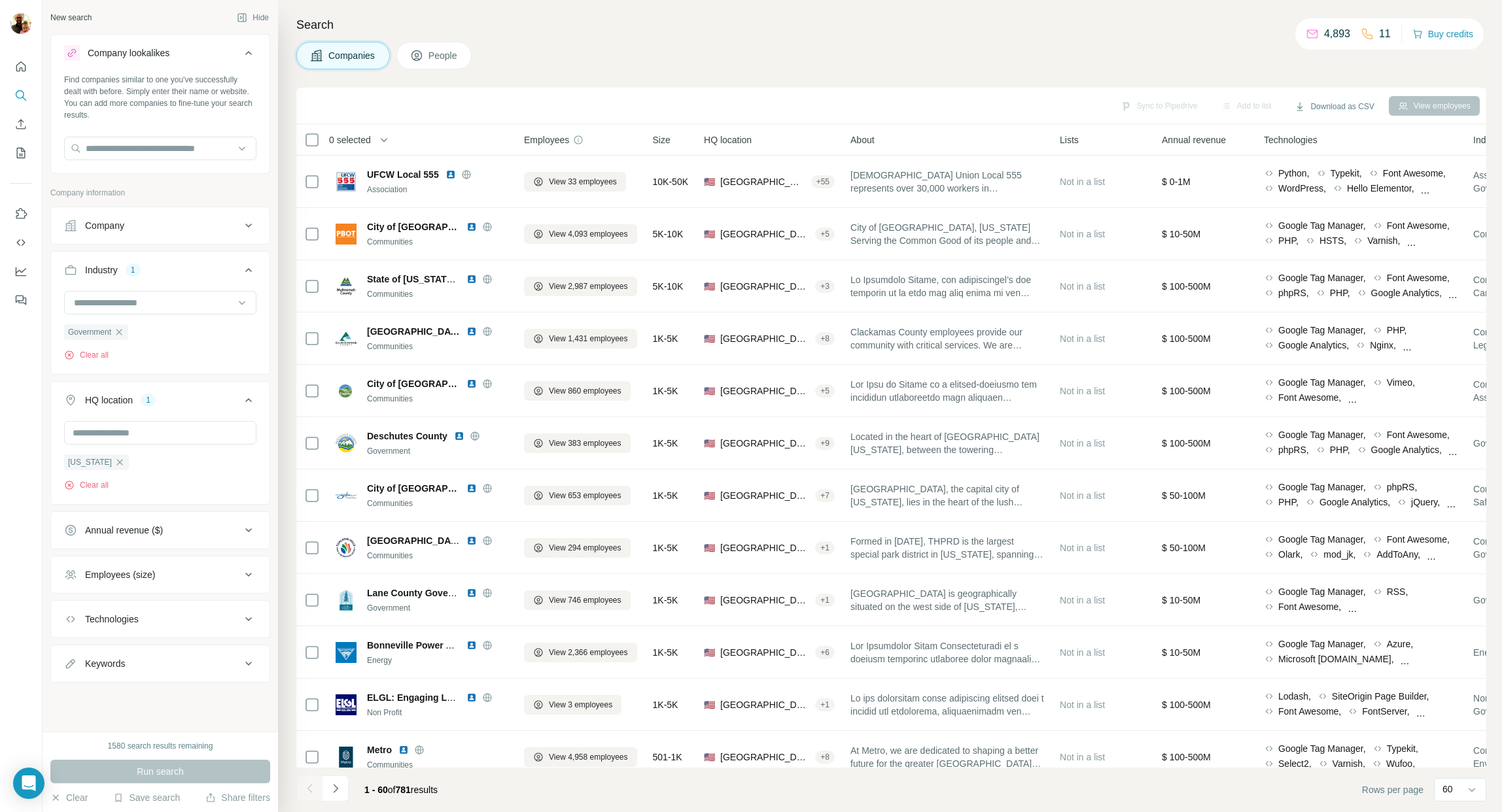
click at [445, 58] on span "People" at bounding box center [443, 56] width 30 height 13
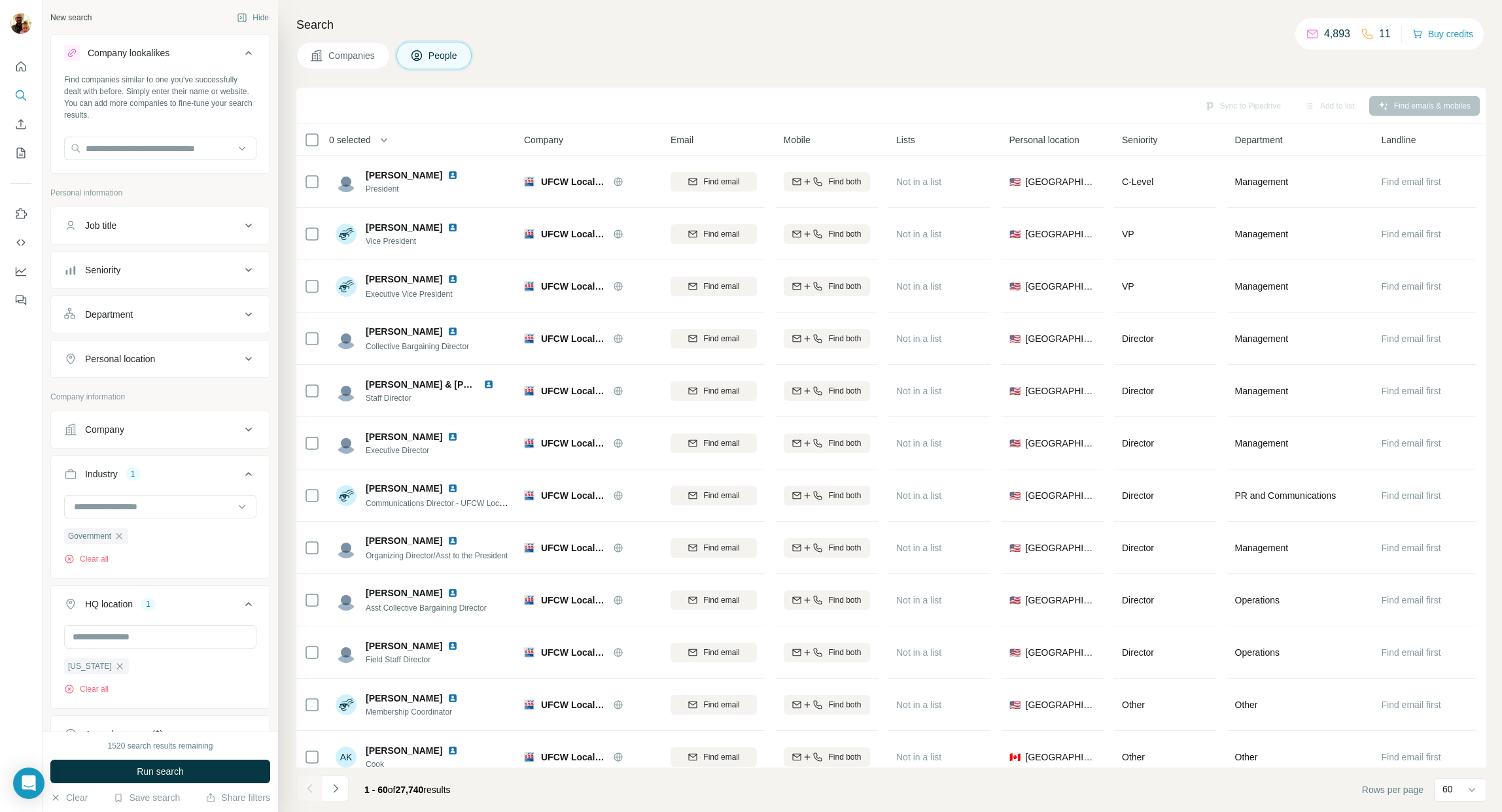
click at [341, 52] on span "Companies" at bounding box center [352, 56] width 48 height 13
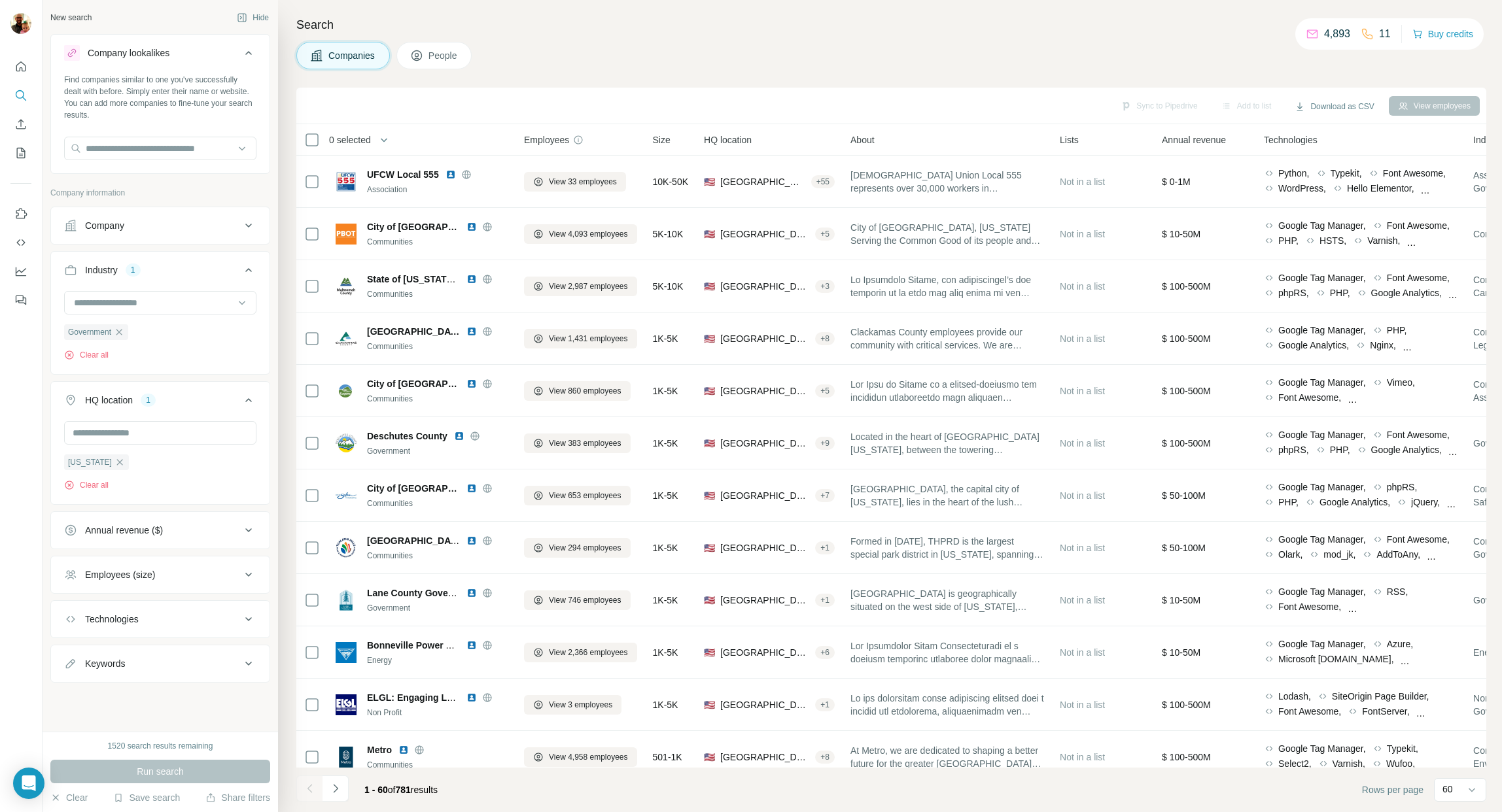
click at [449, 64] on button "People" at bounding box center [434, 55] width 76 height 27
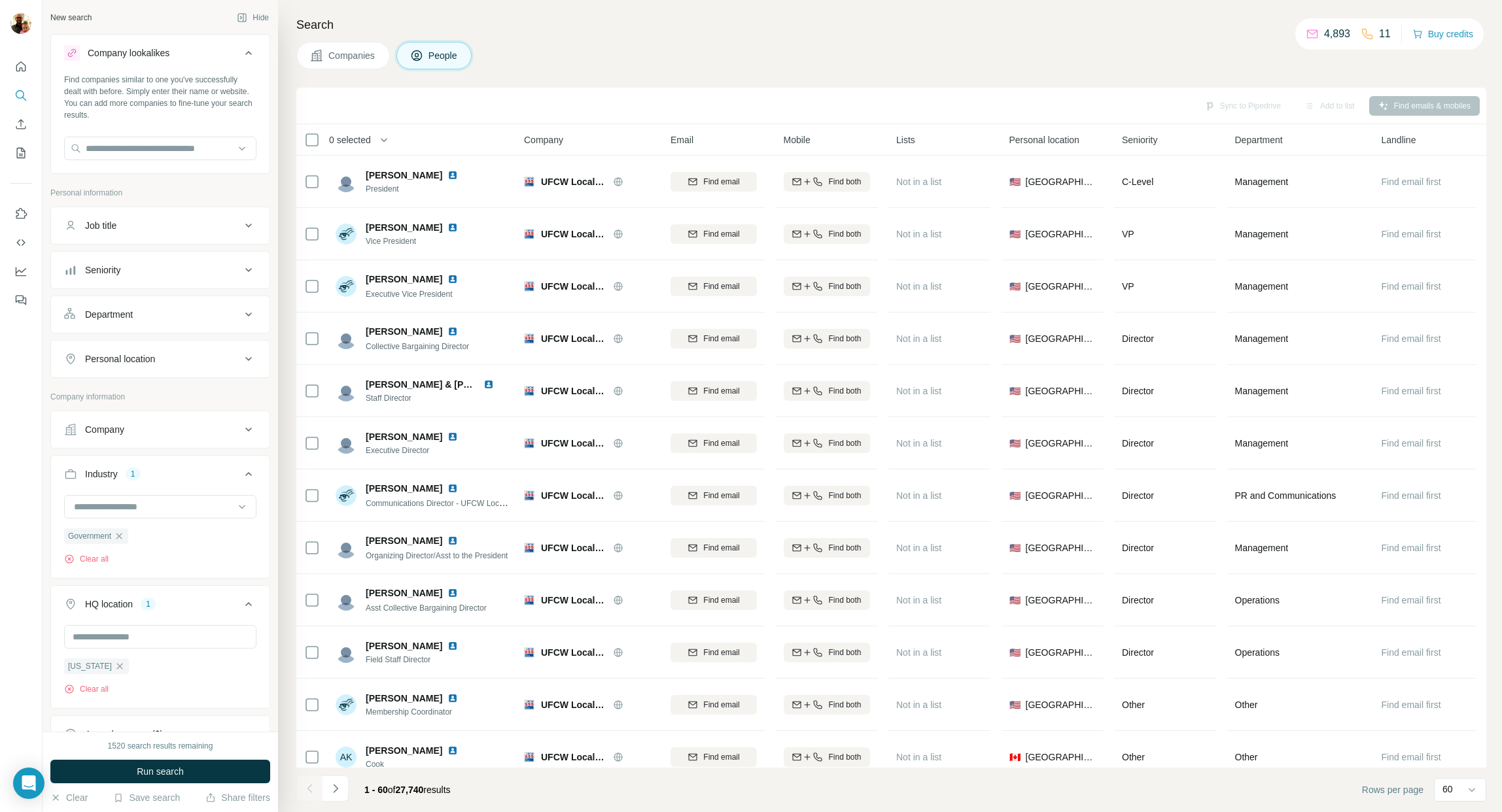
click at [181, 226] on div "Job title" at bounding box center [153, 226] width 177 height 13
click at [141, 263] on input "text" at bounding box center [147, 258] width 166 height 23
type input "*********"
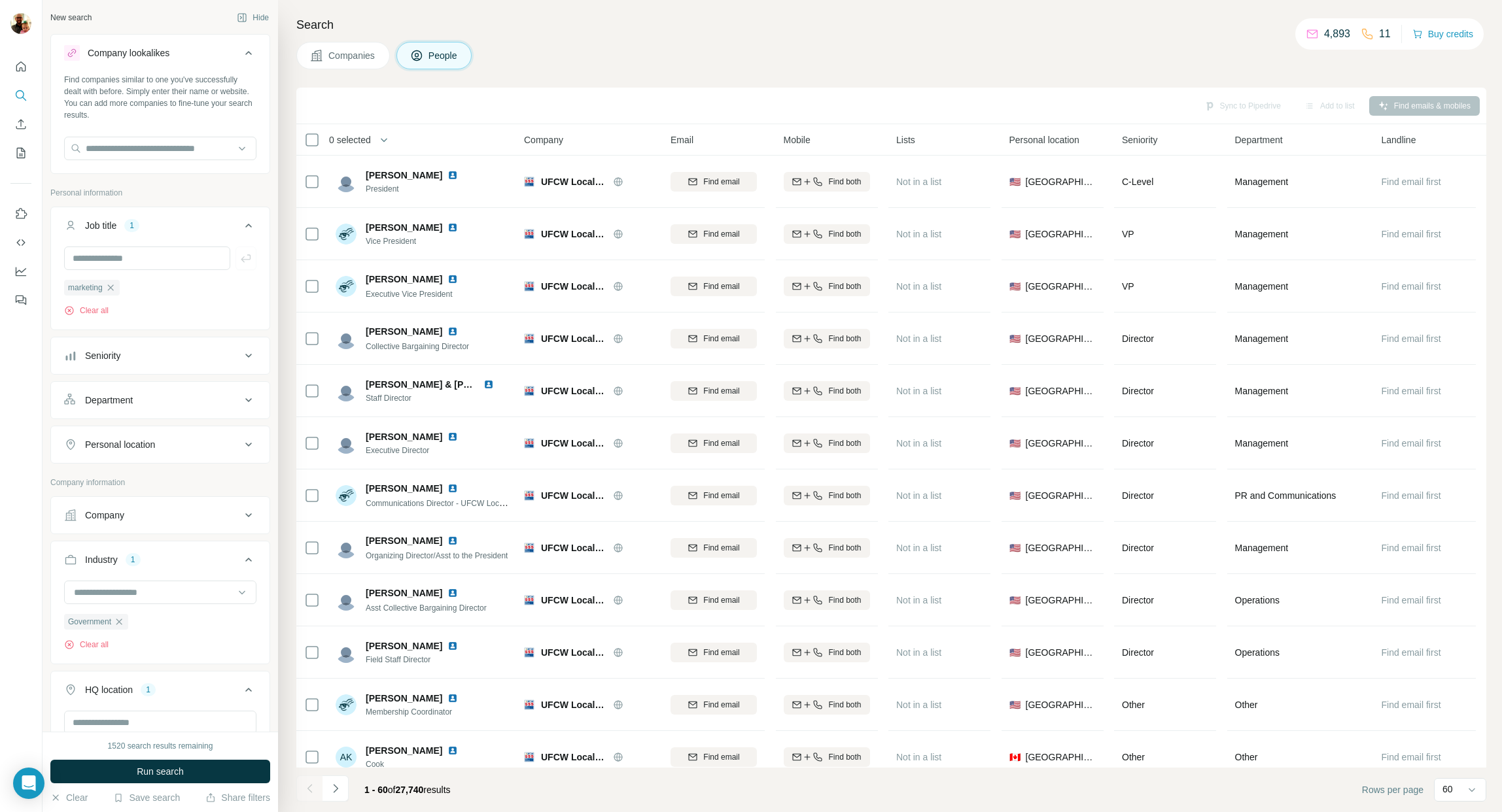
drag, startPoint x: 171, startPoint y: 773, endPoint x: 223, endPoint y: 673, distance: 112.7
click at [171, 773] on span "Run search" at bounding box center [160, 772] width 47 height 13
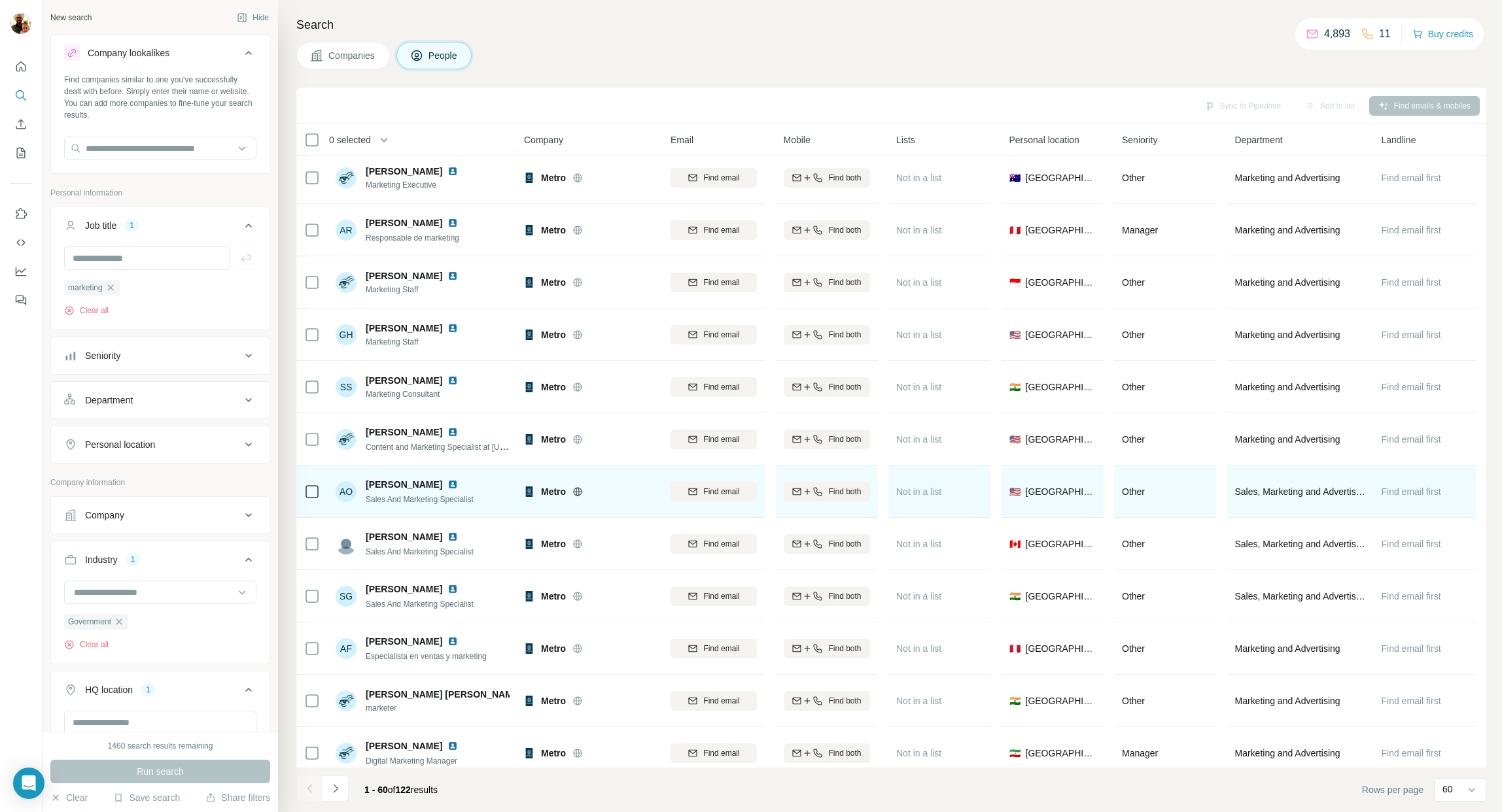
scroll to position [2526, 0]
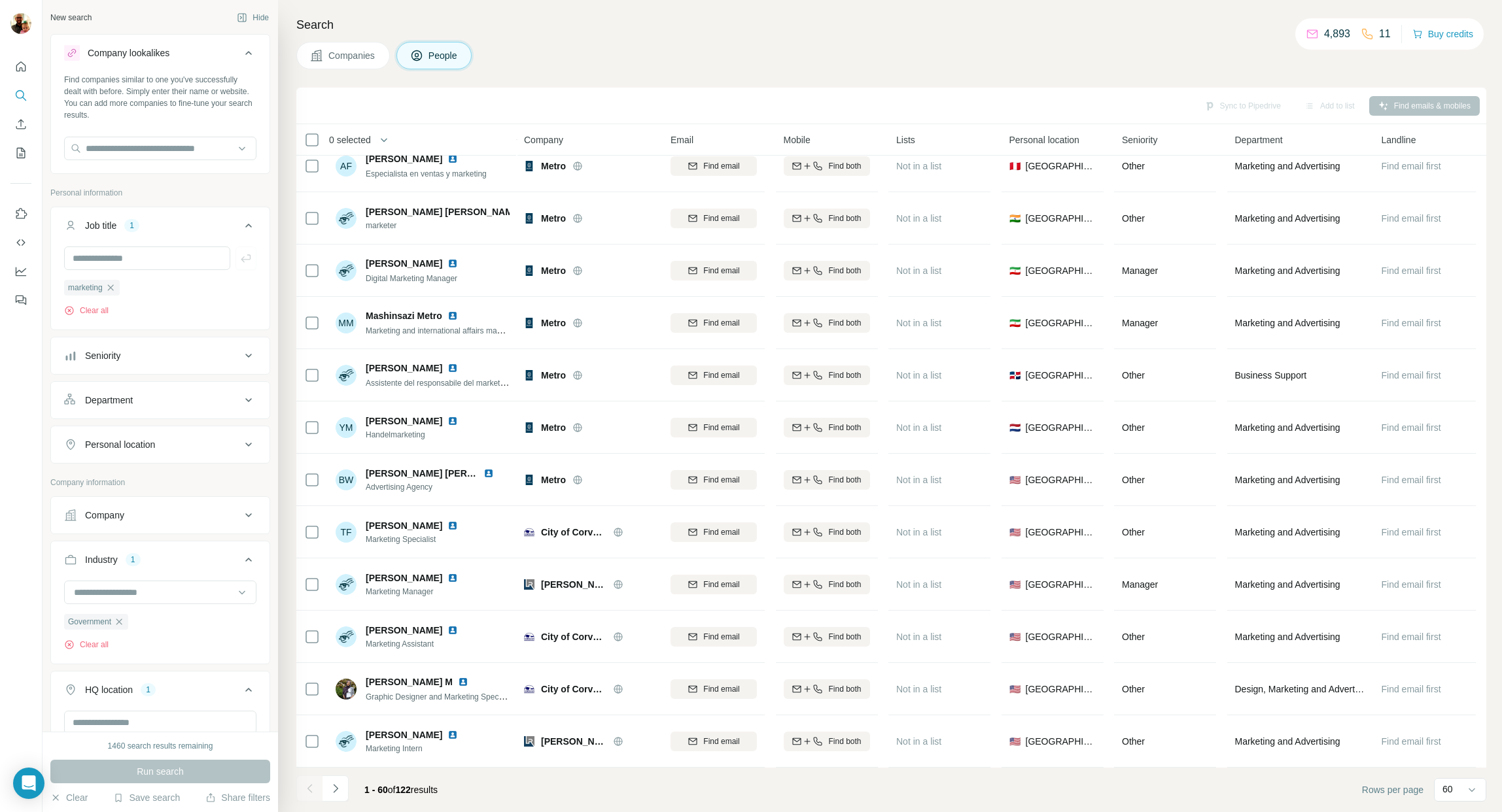
drag, startPoint x: 419, startPoint y: 791, endPoint x: 406, endPoint y: 793, distance: 13.2
click at [404, 792] on span "122" at bounding box center [403, 790] width 15 height 11
click at [119, 620] on icon "button" at bounding box center [119, 622] width 11 height 11
click at [147, 593] on input at bounding box center [153, 592] width 161 height 15
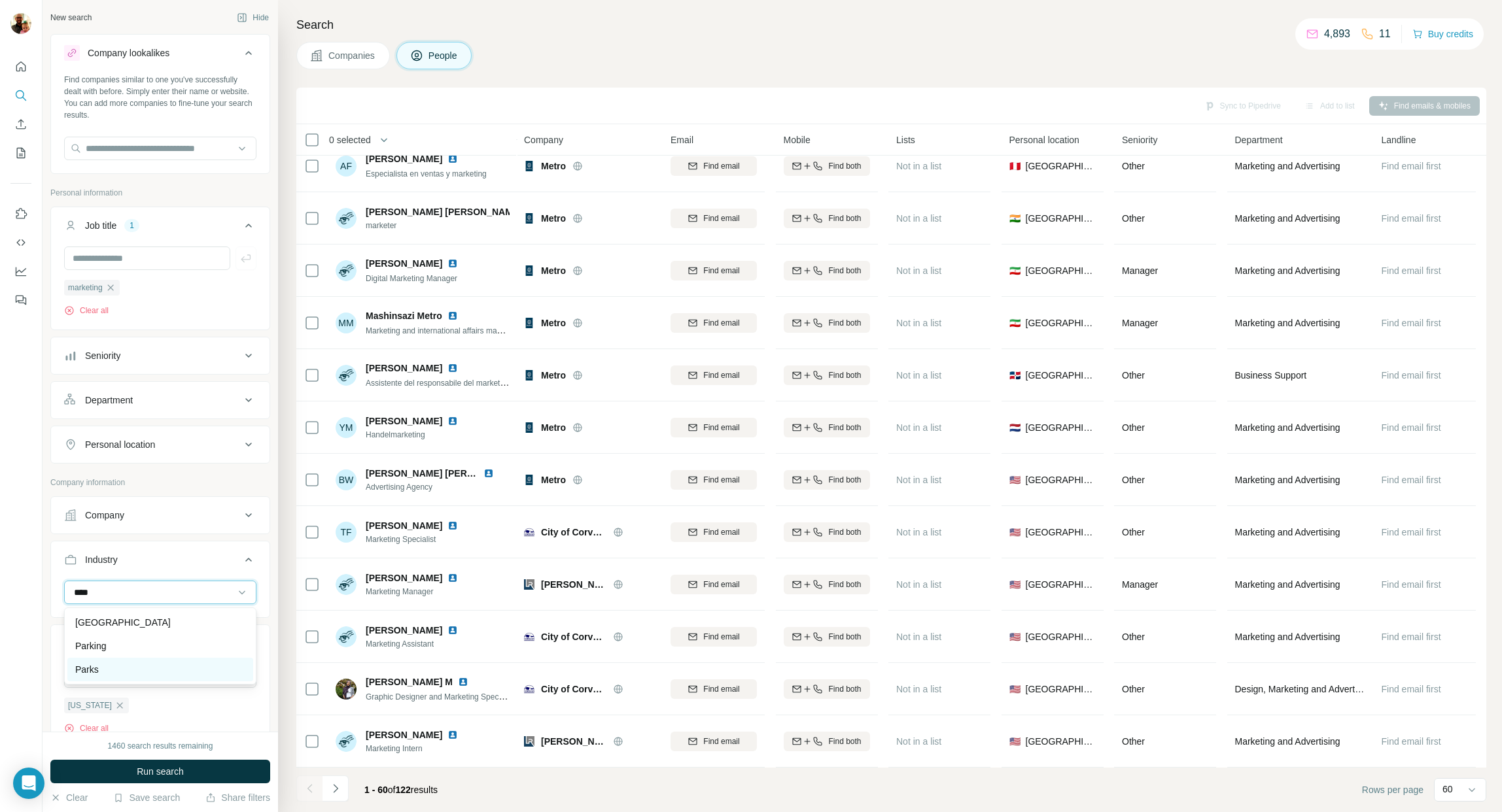
type input "****"
click at [92, 673] on p "Parks" at bounding box center [86, 669] width 23 height 13
click at [169, 770] on span "Run search" at bounding box center [160, 772] width 47 height 13
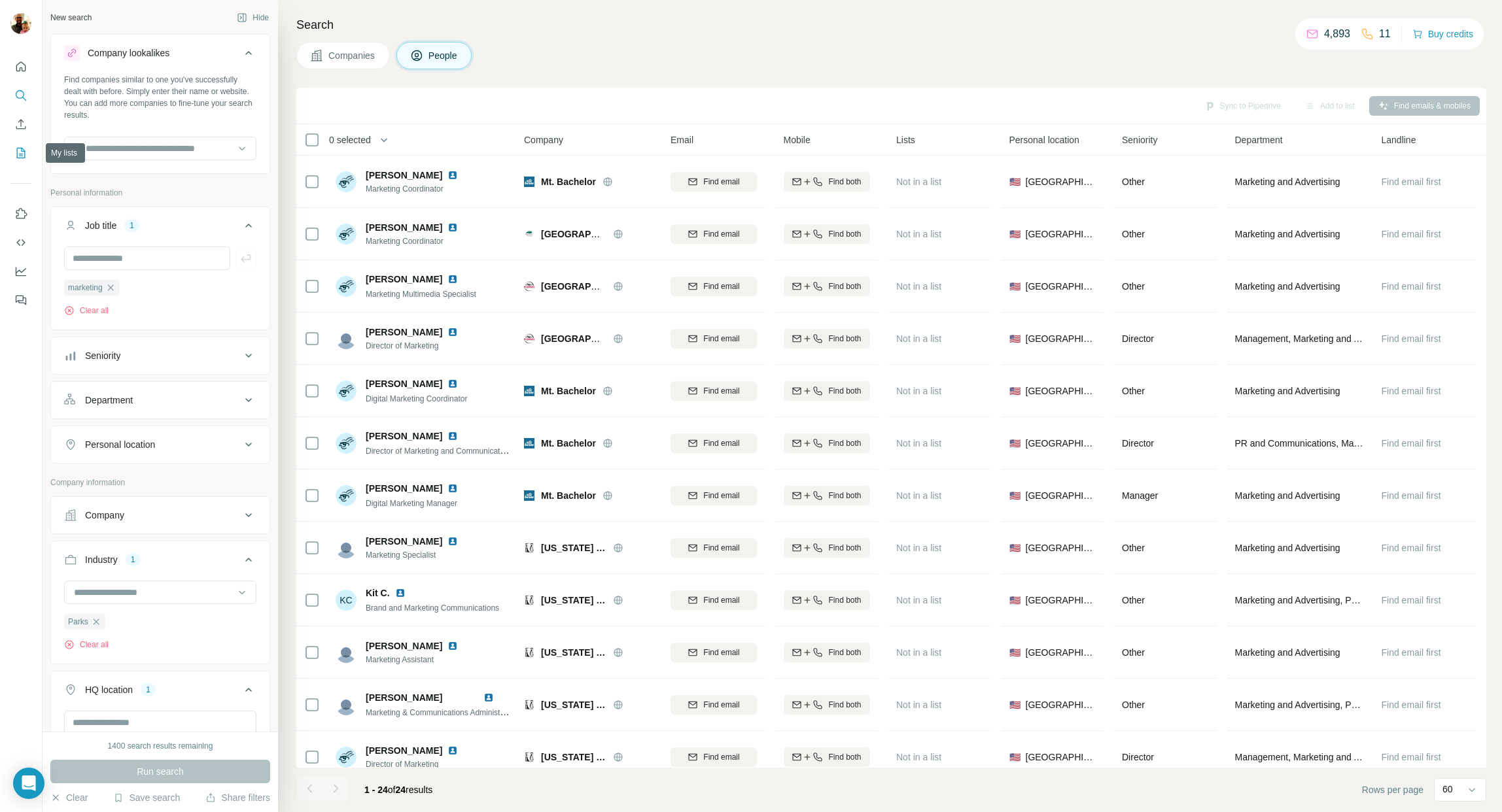
click at [21, 158] on icon "My lists" at bounding box center [21, 153] width 9 height 11
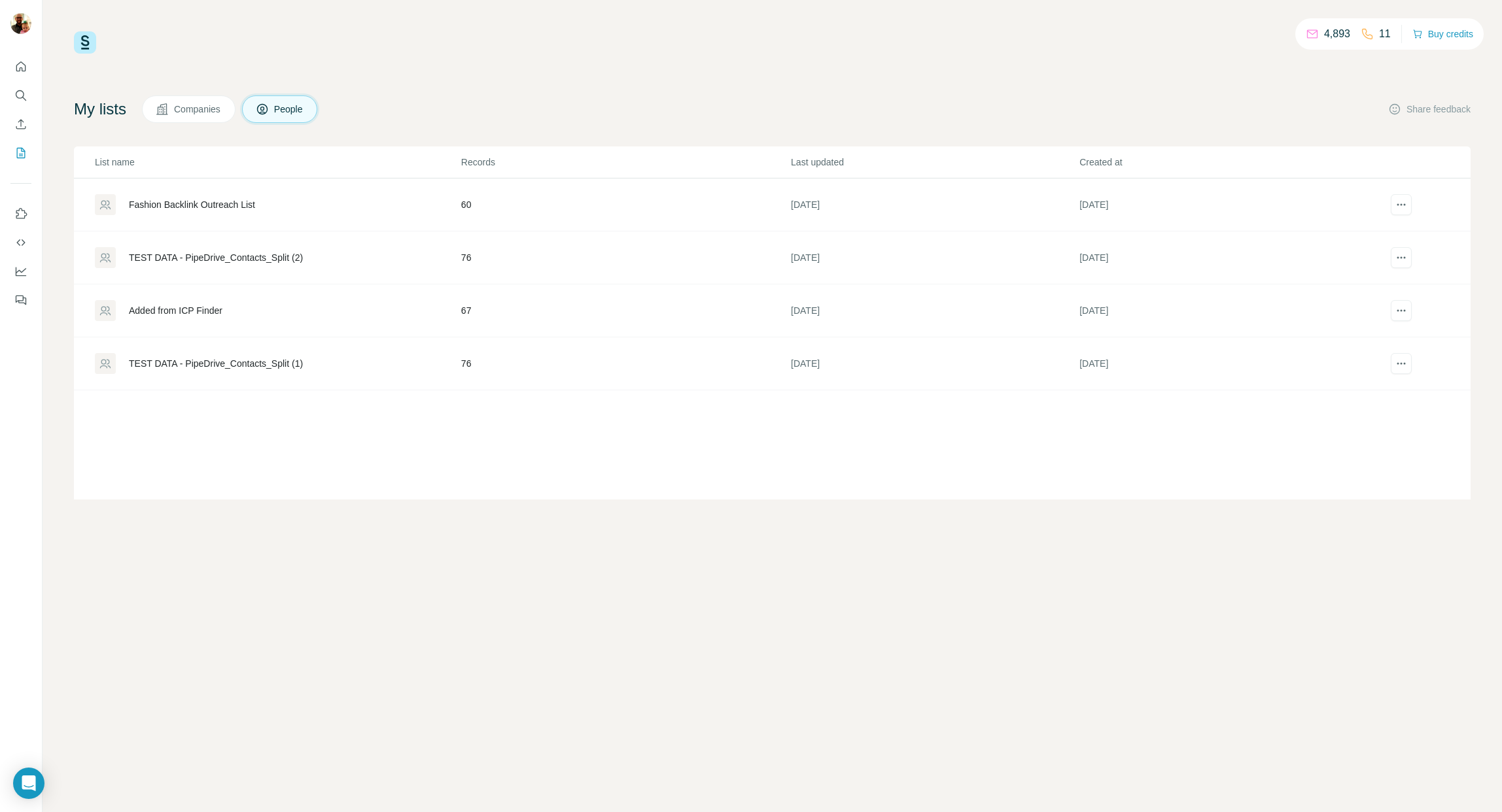
click at [222, 205] on div "Fashion Backlink Outreach List" at bounding box center [192, 205] width 126 height 13
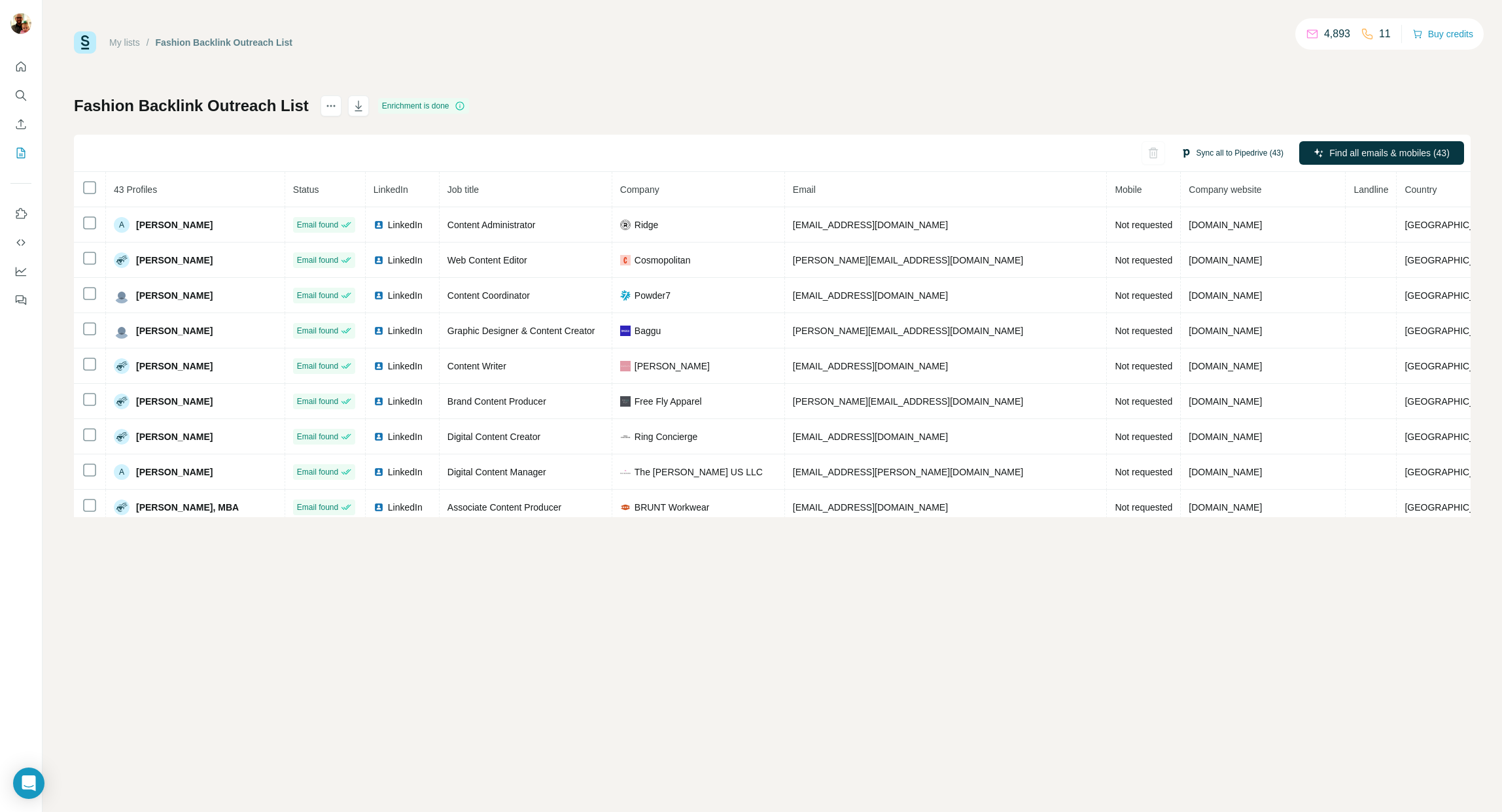
click at [1237, 152] on button "Sync all to Pipedrive (43)" at bounding box center [1232, 153] width 121 height 20
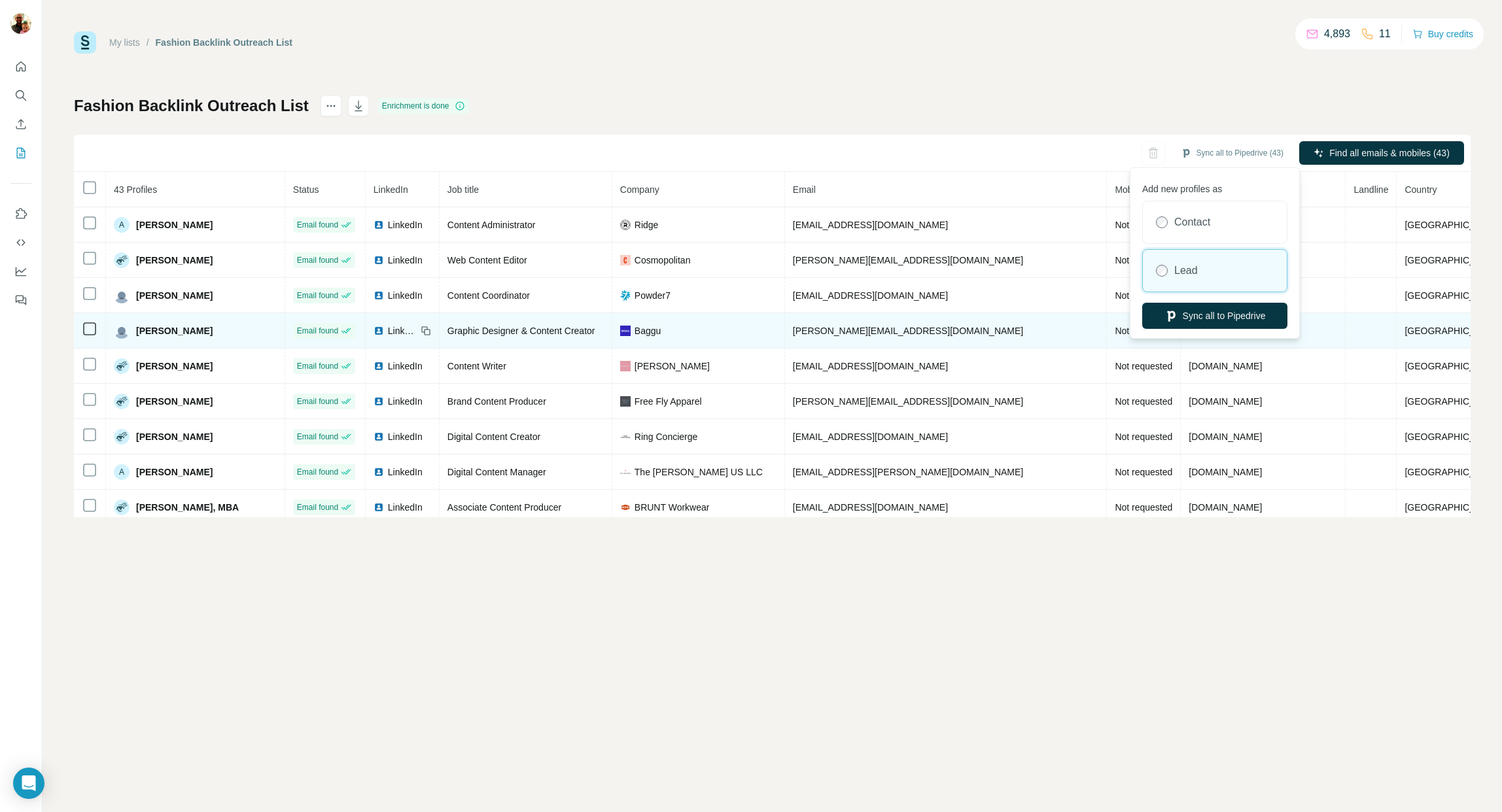
click at [1213, 317] on button "Sync all to Pipedrive" at bounding box center [1215, 315] width 145 height 26
